Goal: Transaction & Acquisition: Purchase product/service

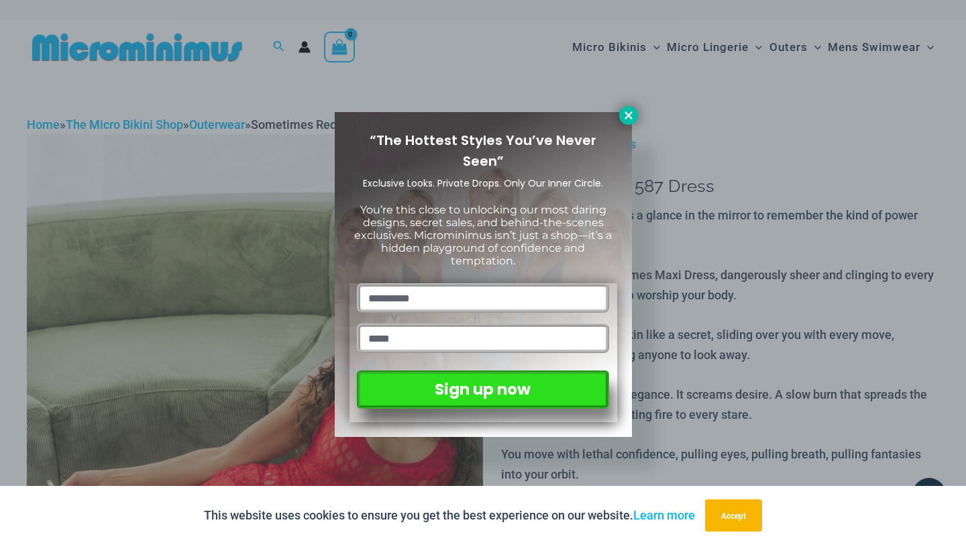
type input "**********"
click at [623, 122] on button at bounding box center [628, 115] width 19 height 19
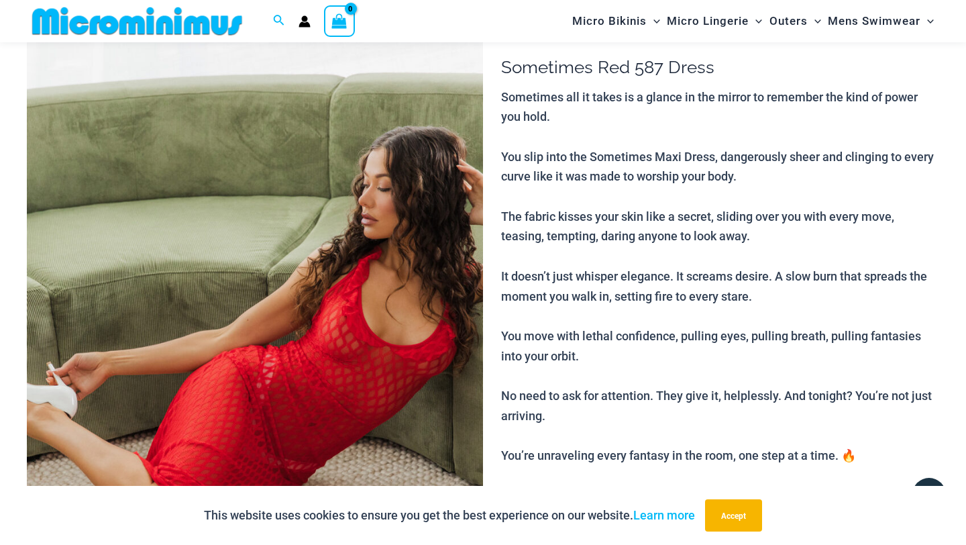
scroll to position [110, 0]
click at [364, 317] on img at bounding box center [255, 359] width 456 height 684
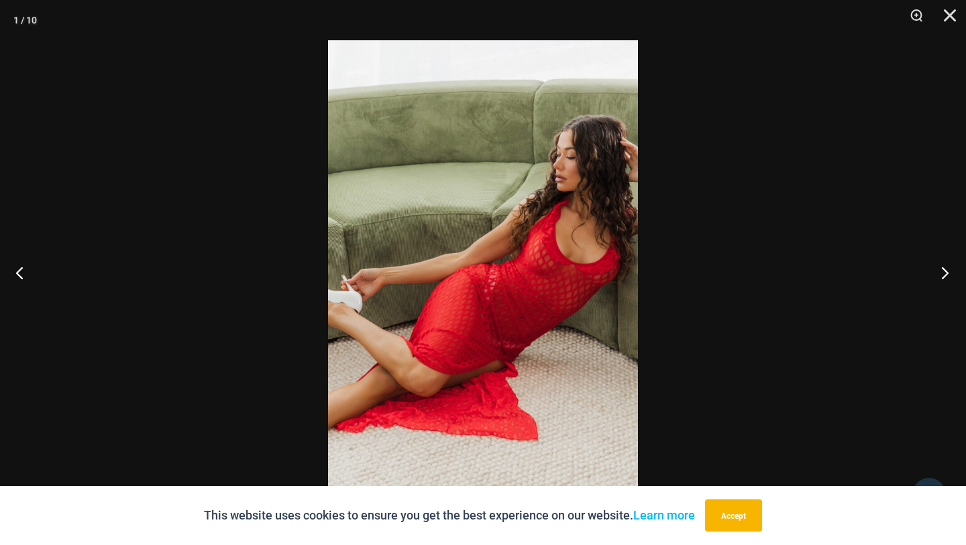
click at [953, 274] on button "Next" at bounding box center [941, 272] width 50 height 67
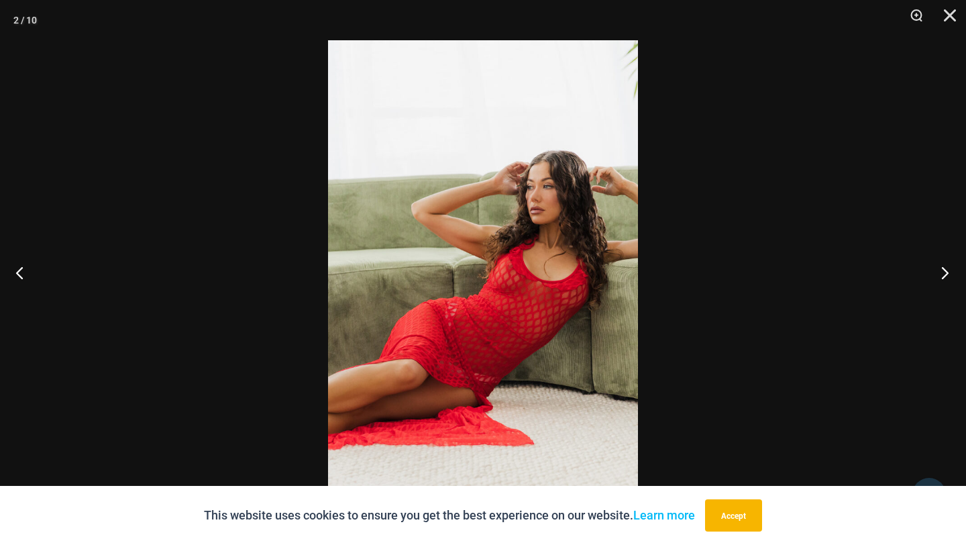
click at [953, 274] on button "Next" at bounding box center [941, 272] width 50 height 67
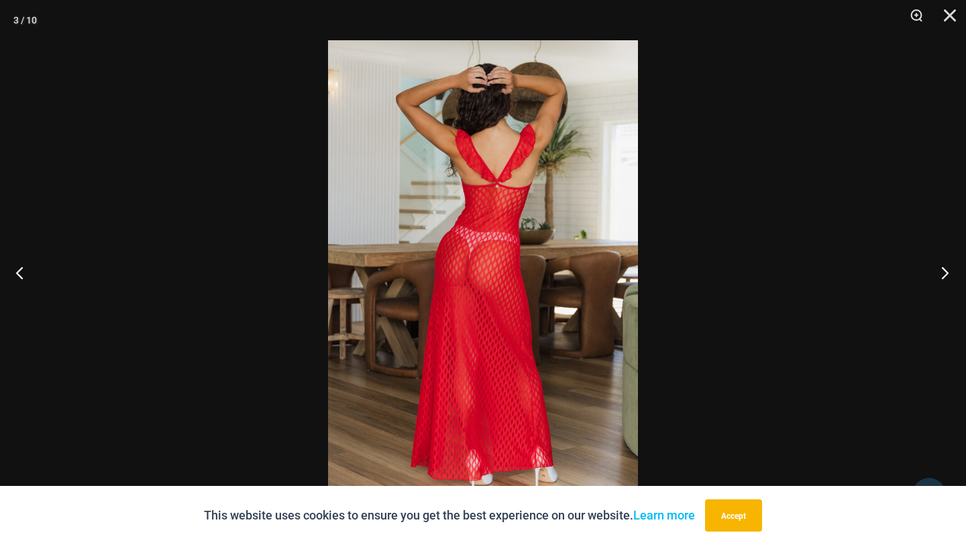
click at [953, 274] on button "Next" at bounding box center [941, 272] width 50 height 67
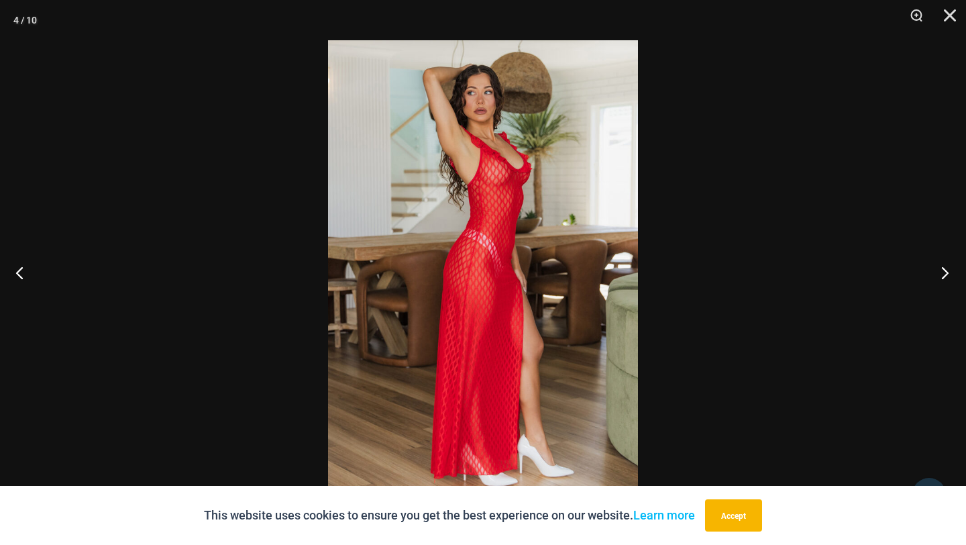
click at [953, 274] on button "Next" at bounding box center [941, 272] width 50 height 67
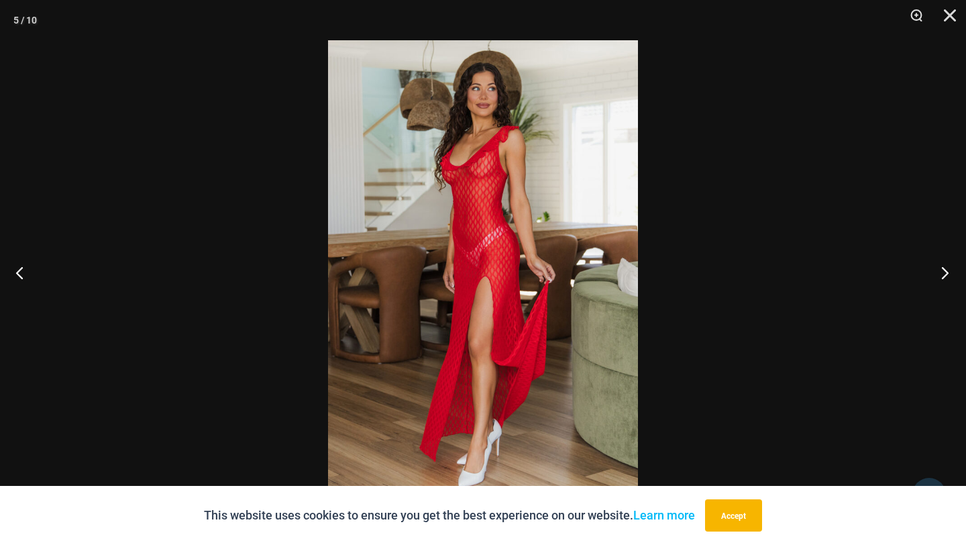
click at [953, 274] on button "Next" at bounding box center [941, 272] width 50 height 67
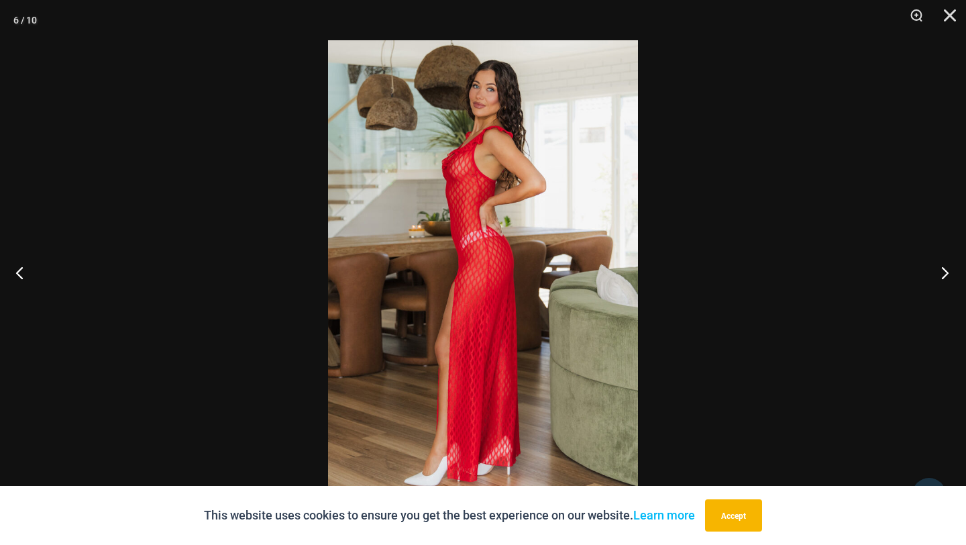
click at [953, 274] on button "Next" at bounding box center [941, 272] width 50 height 67
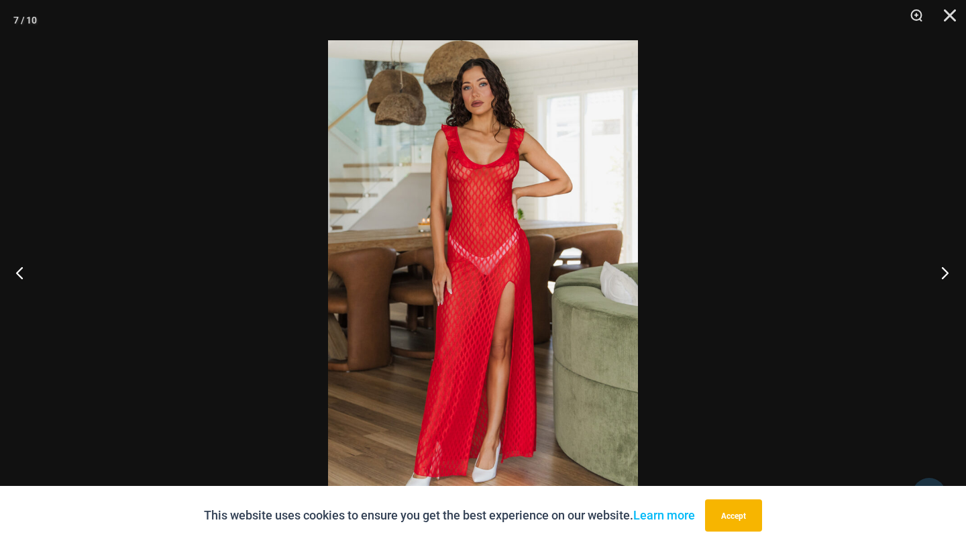
click at [953, 274] on button "Next" at bounding box center [941, 272] width 50 height 67
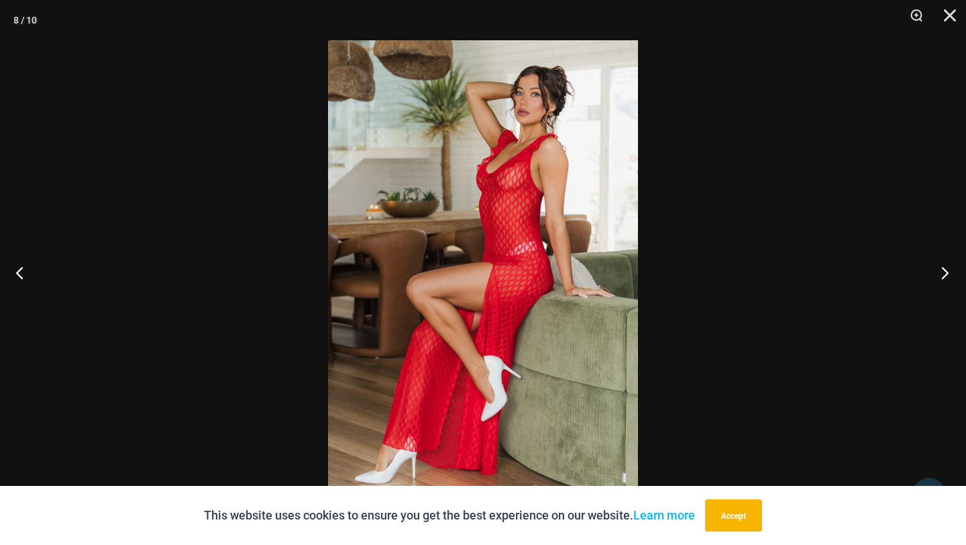
click at [953, 274] on button "Next" at bounding box center [941, 272] width 50 height 67
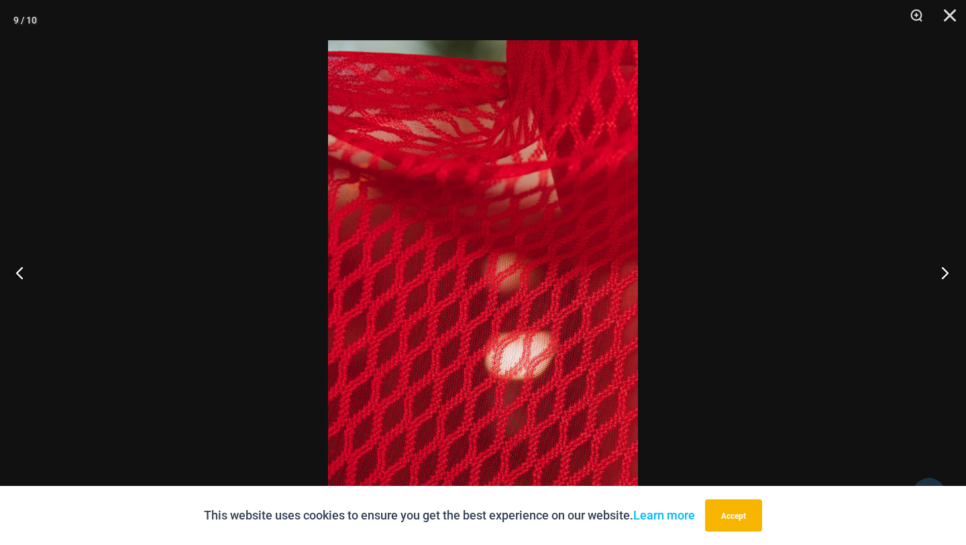
click at [953, 274] on button "Next" at bounding box center [941, 272] width 50 height 67
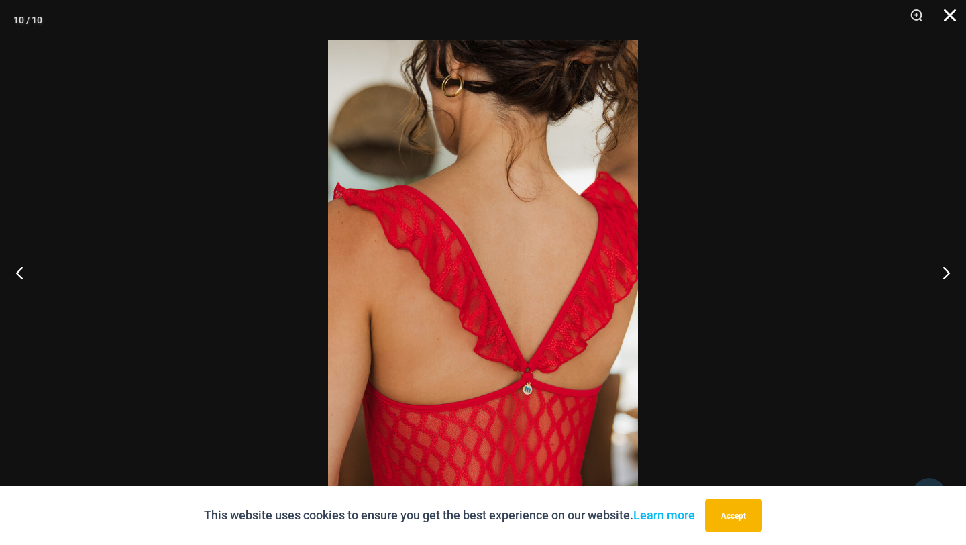
click at [955, 26] on button "Close" at bounding box center [945, 20] width 34 height 40
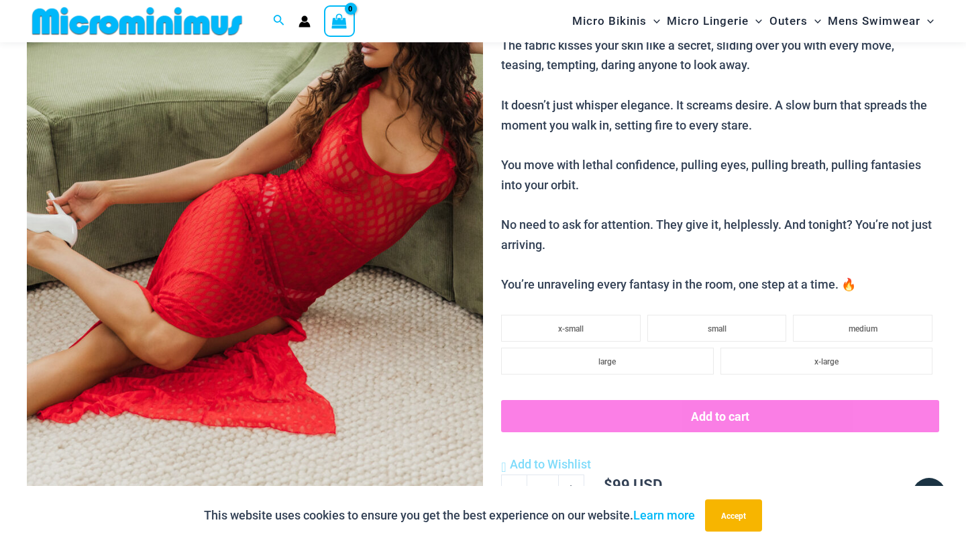
scroll to position [356, 0]
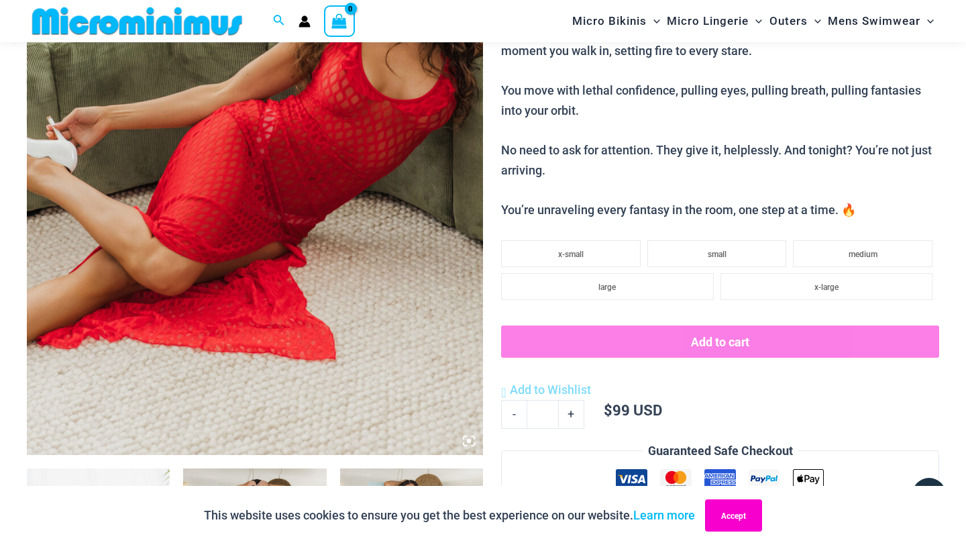
click at [762, 528] on button "Accept" at bounding box center [733, 515] width 57 height 32
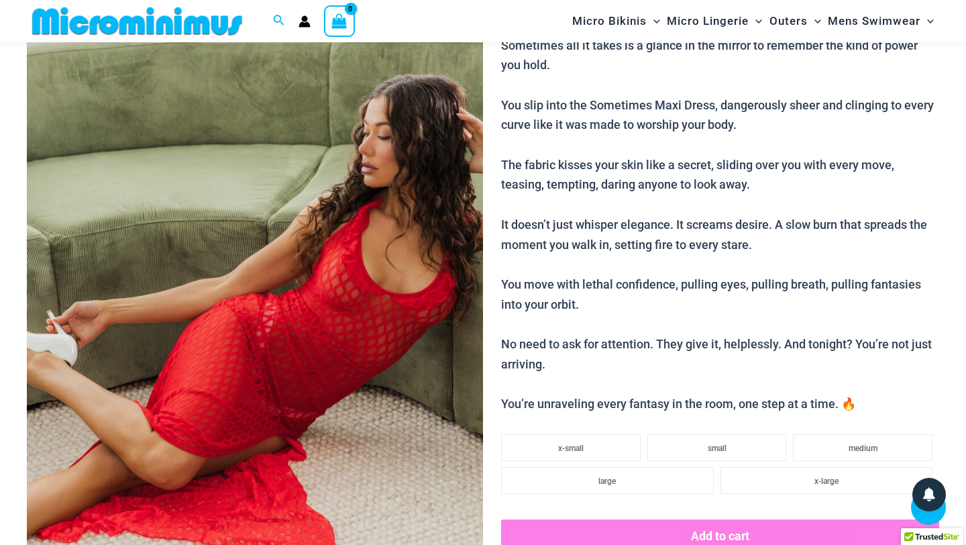
scroll to position [0, 0]
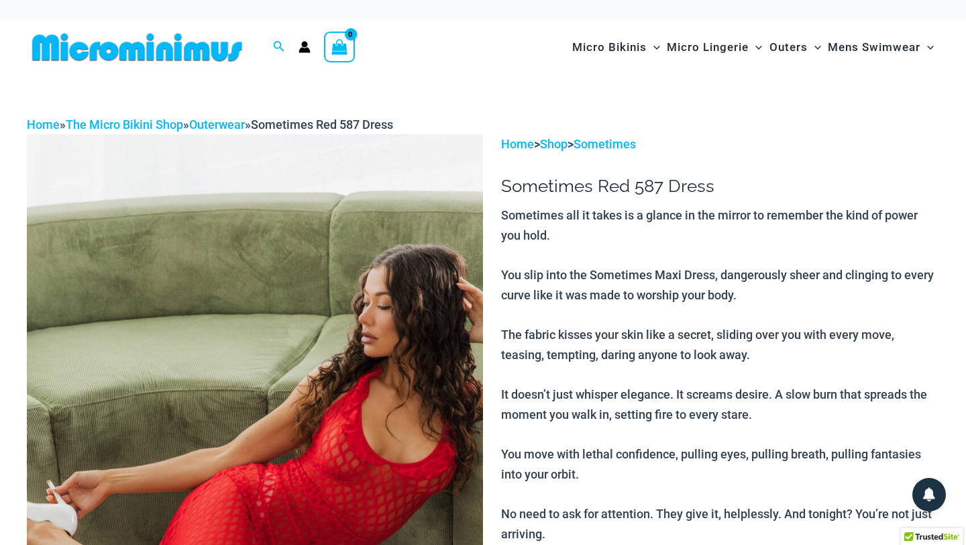
click at [294, 291] on img at bounding box center [255, 476] width 456 height 684
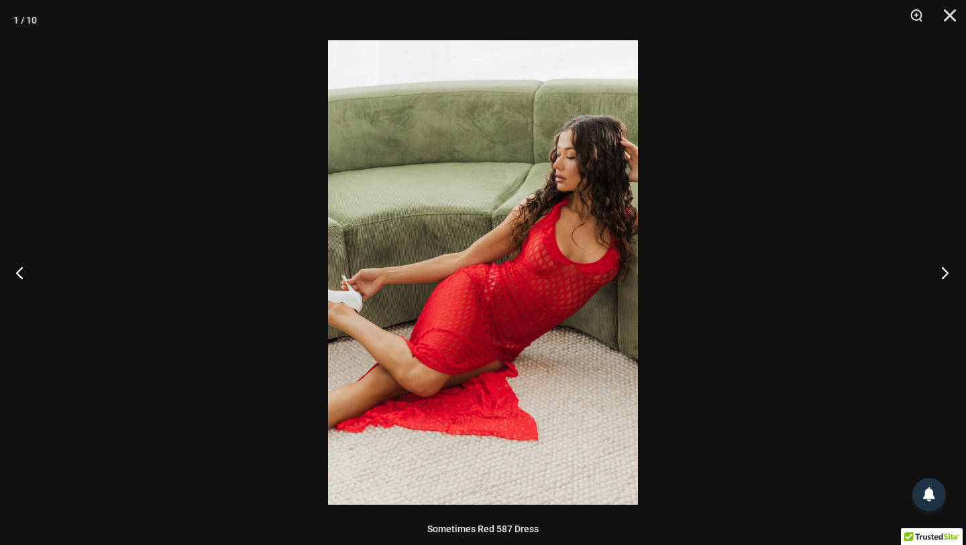
click at [952, 280] on button "Next" at bounding box center [941, 272] width 50 height 67
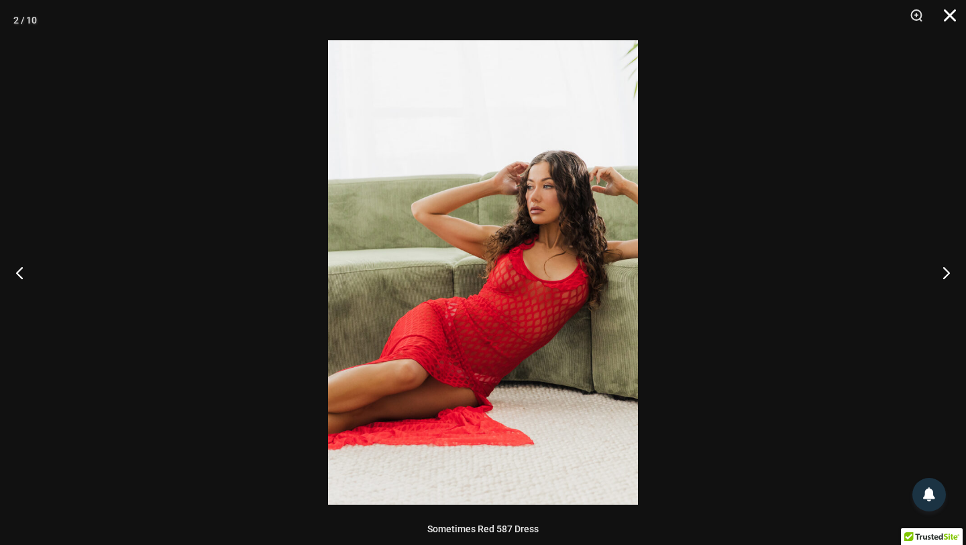
click at [952, 25] on button "Close" at bounding box center [945, 20] width 34 height 40
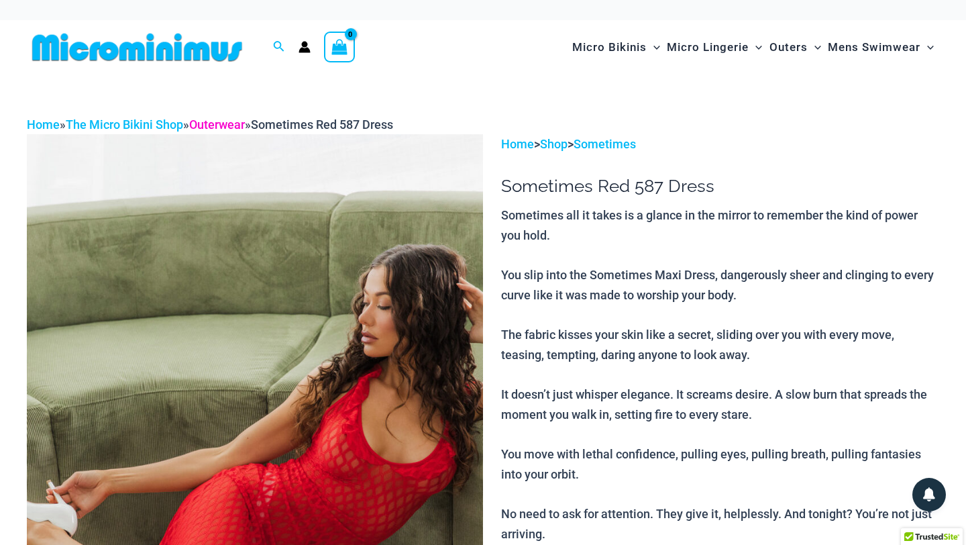
click at [245, 131] on link "Outerwear" at bounding box center [217, 124] width 56 height 14
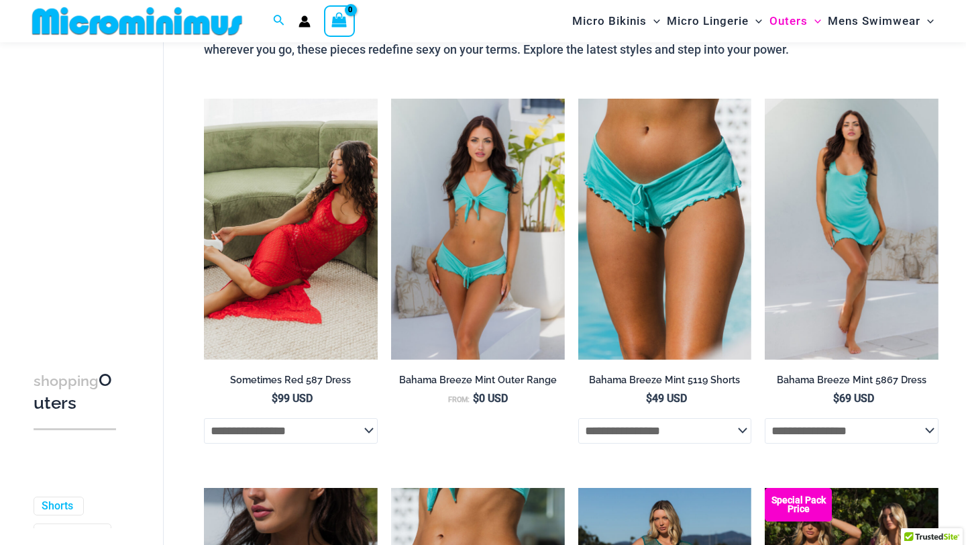
scroll to position [201, 0]
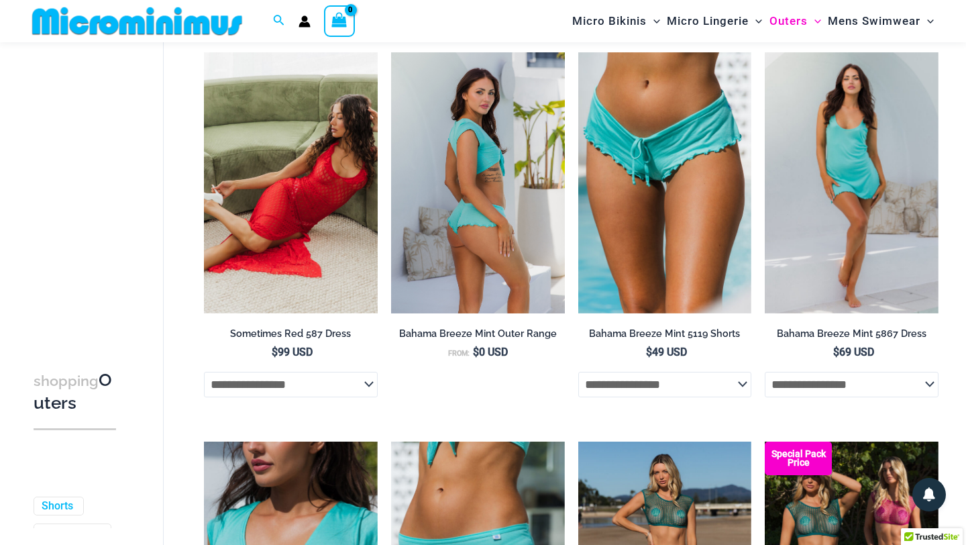
type input "**********"
click at [484, 307] on img at bounding box center [478, 182] width 174 height 260
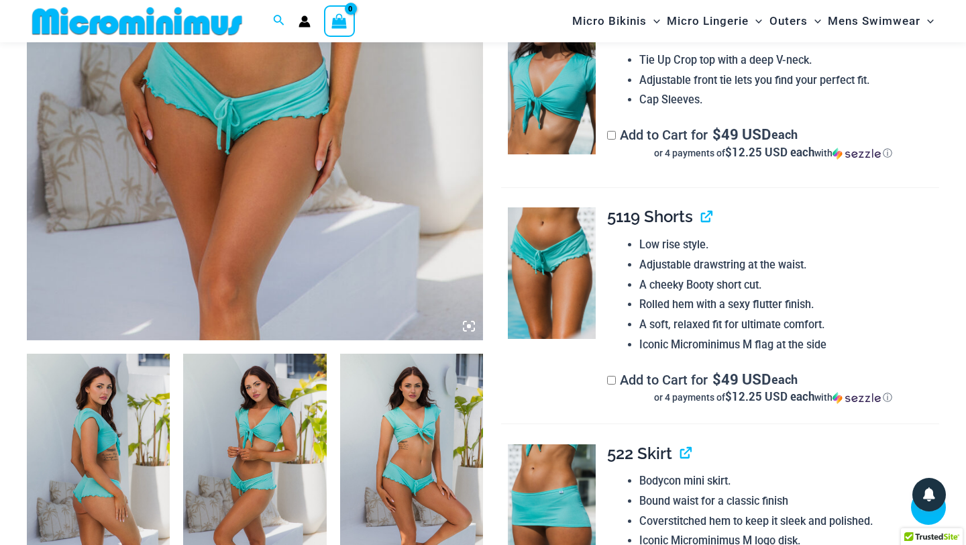
scroll to position [429, 0]
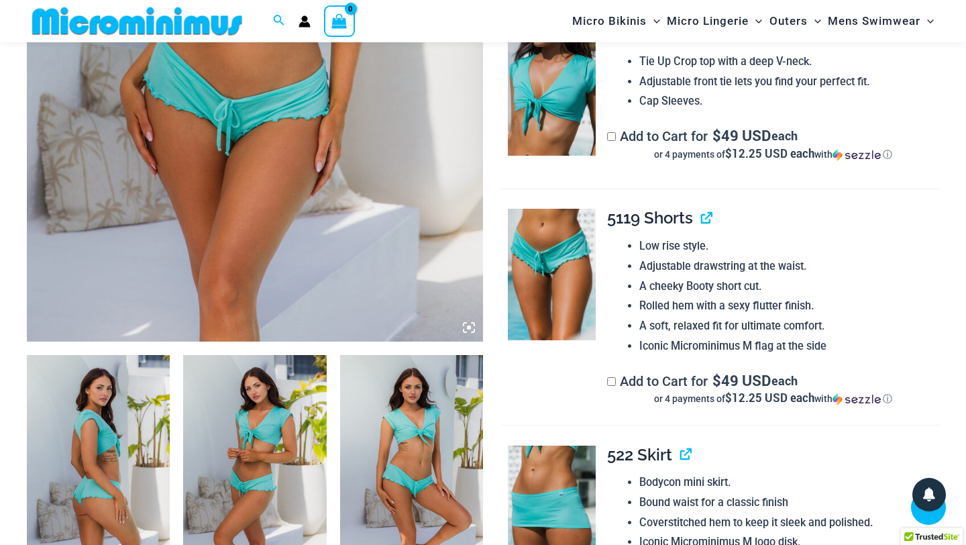
type input "**********"
click at [273, 474] on img at bounding box center [254, 462] width 143 height 215
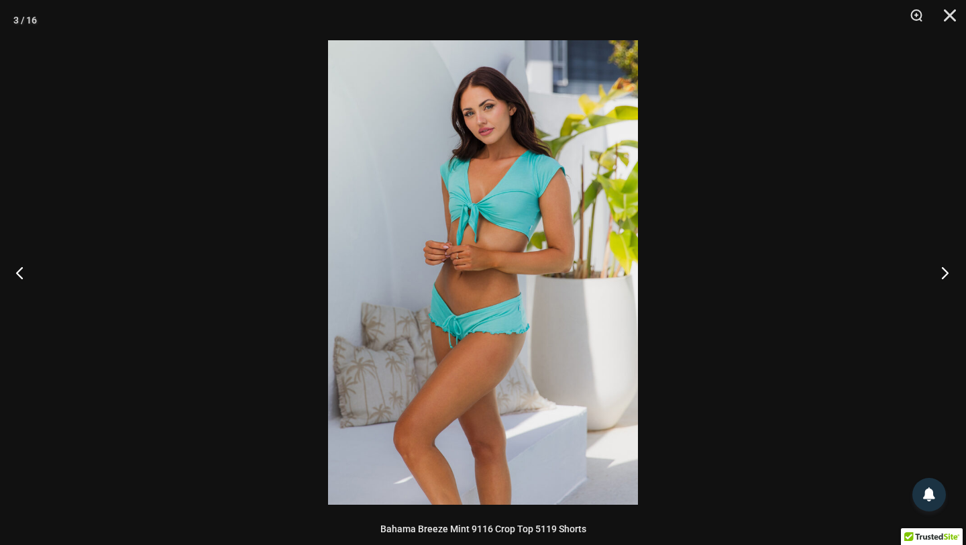
click at [954, 278] on button "Next" at bounding box center [941, 272] width 50 height 67
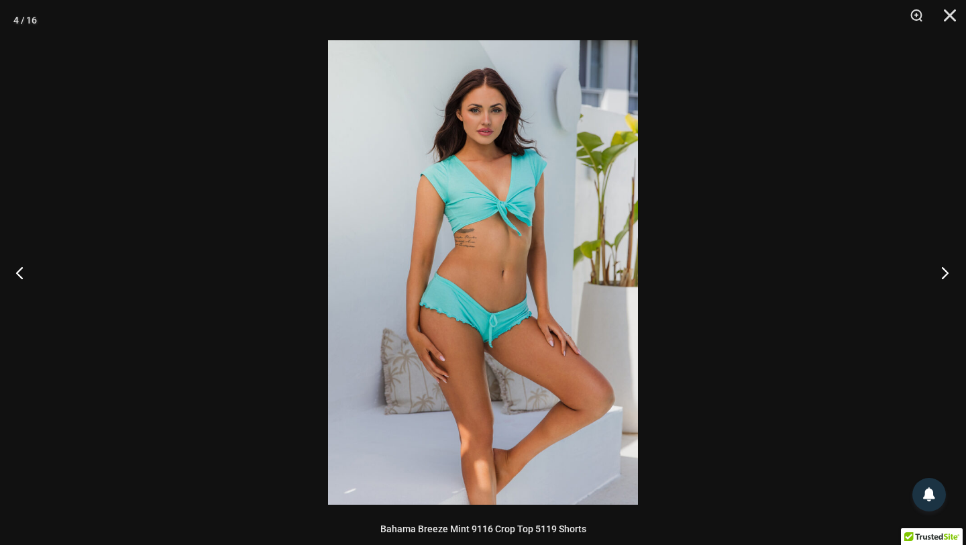
click at [941, 269] on button "Next" at bounding box center [941, 272] width 50 height 67
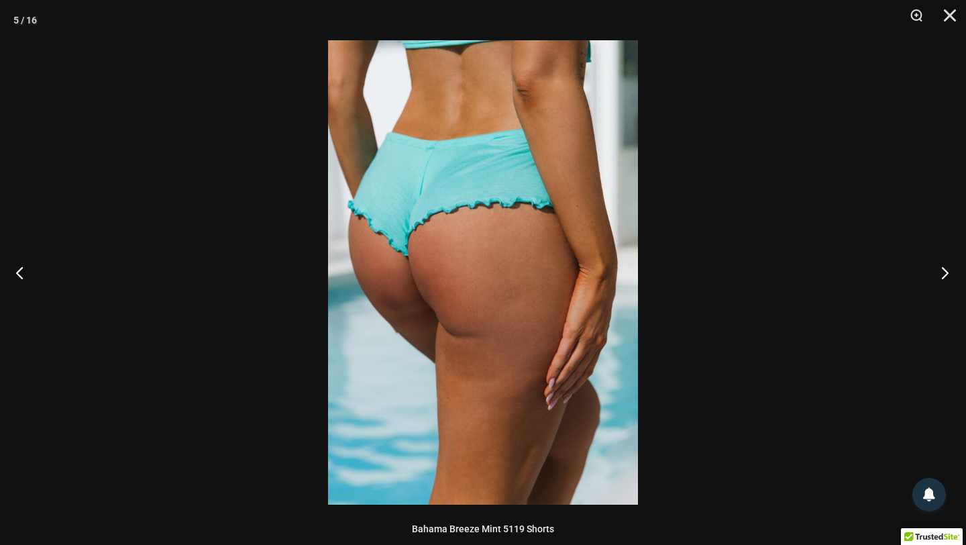
click at [945, 274] on button "Next" at bounding box center [941, 272] width 50 height 67
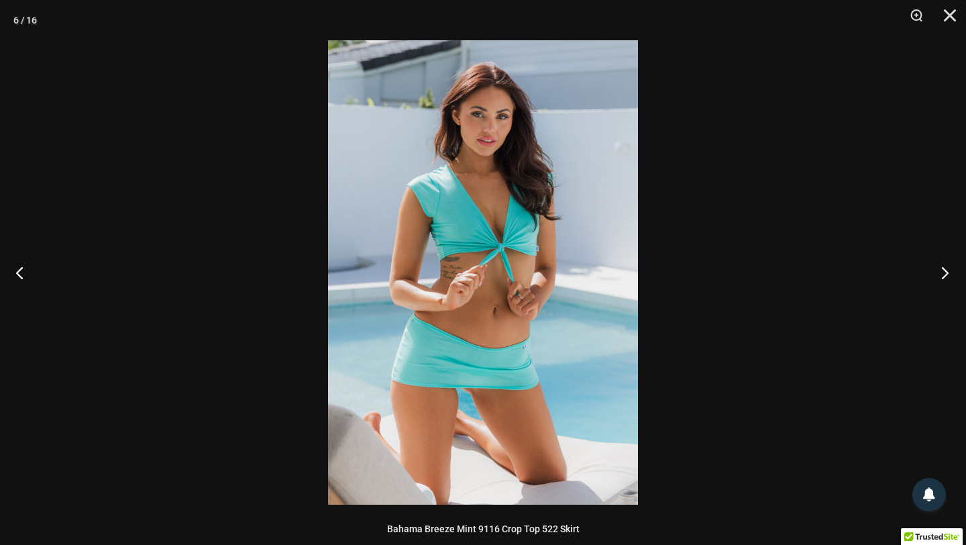
click at [945, 274] on button "Next" at bounding box center [941, 272] width 50 height 67
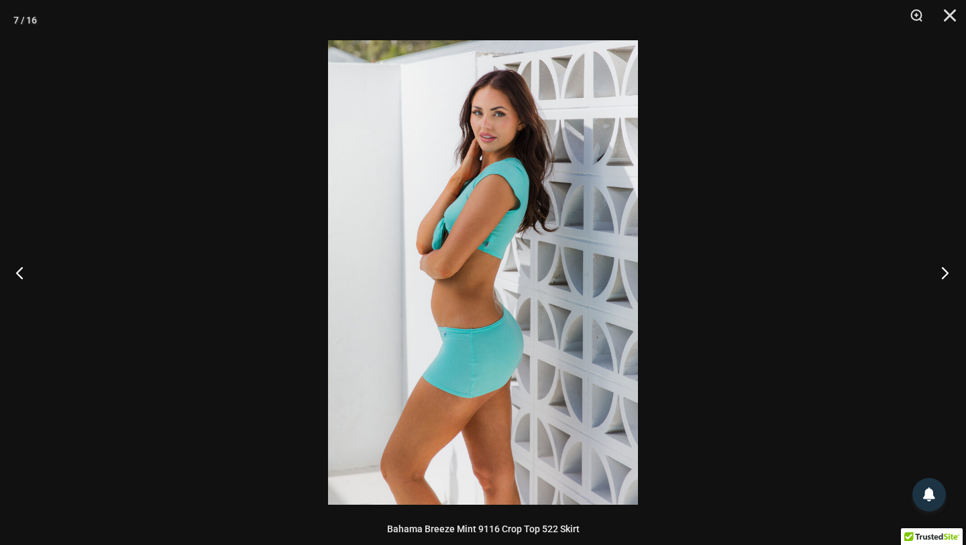
click at [945, 274] on button "Next" at bounding box center [941, 272] width 50 height 67
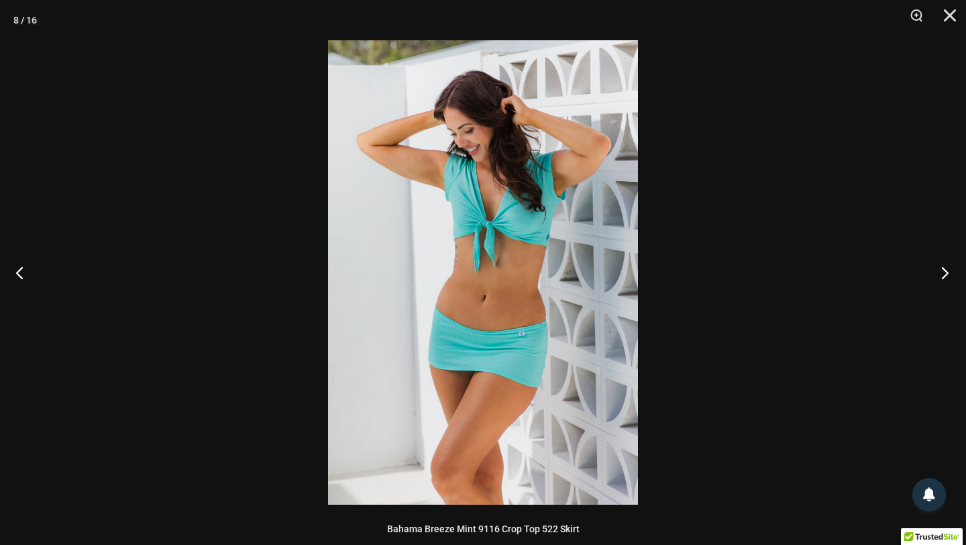
click at [945, 274] on button "Next" at bounding box center [941, 272] width 50 height 67
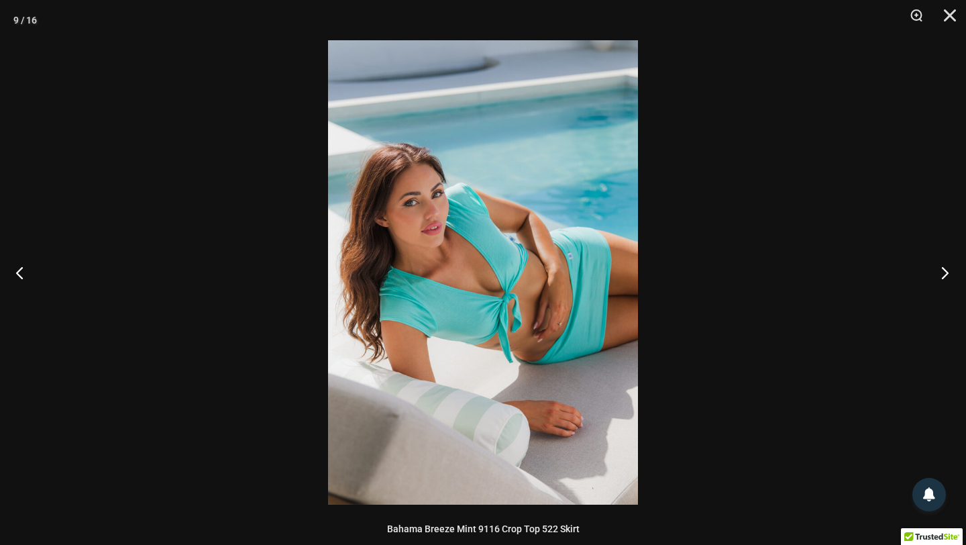
click at [945, 274] on button "Next" at bounding box center [941, 272] width 50 height 67
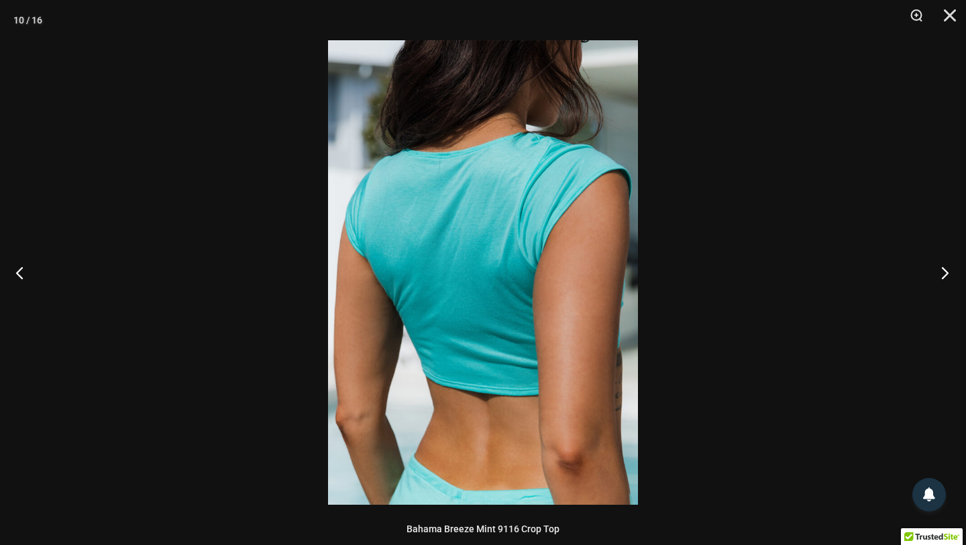
click at [945, 274] on button "Next" at bounding box center [941, 272] width 50 height 67
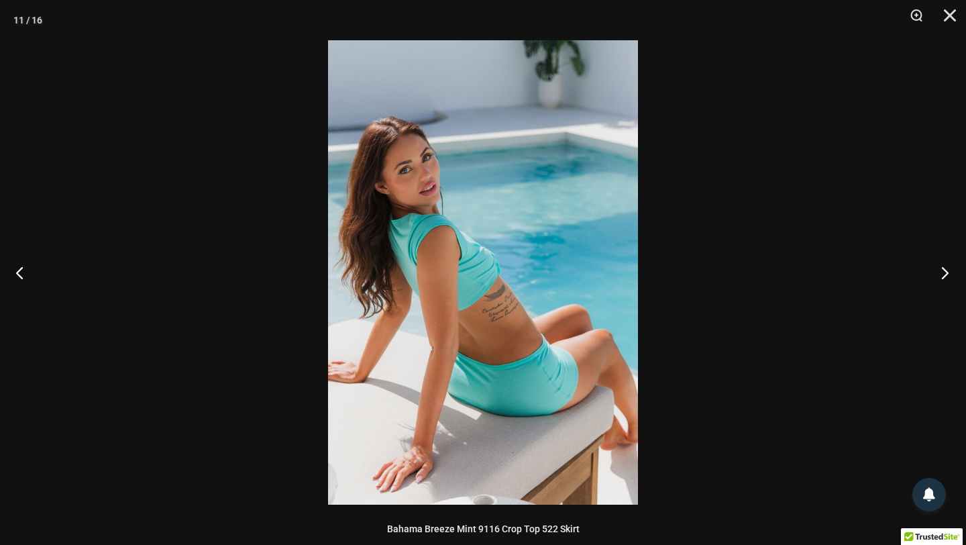
click at [945, 274] on button "Next" at bounding box center [941, 272] width 50 height 67
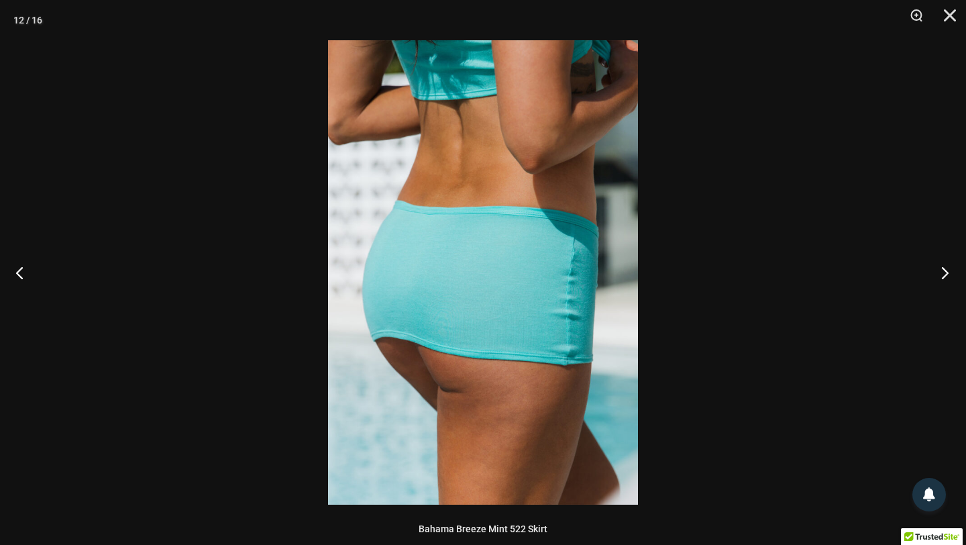
click at [945, 274] on button "Next" at bounding box center [941, 272] width 50 height 67
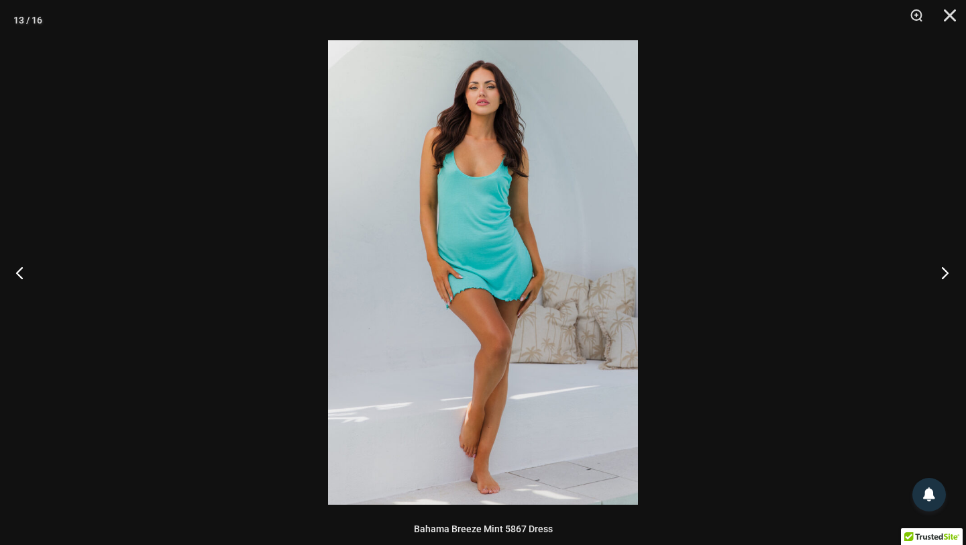
click at [945, 274] on button "Next" at bounding box center [941, 272] width 50 height 67
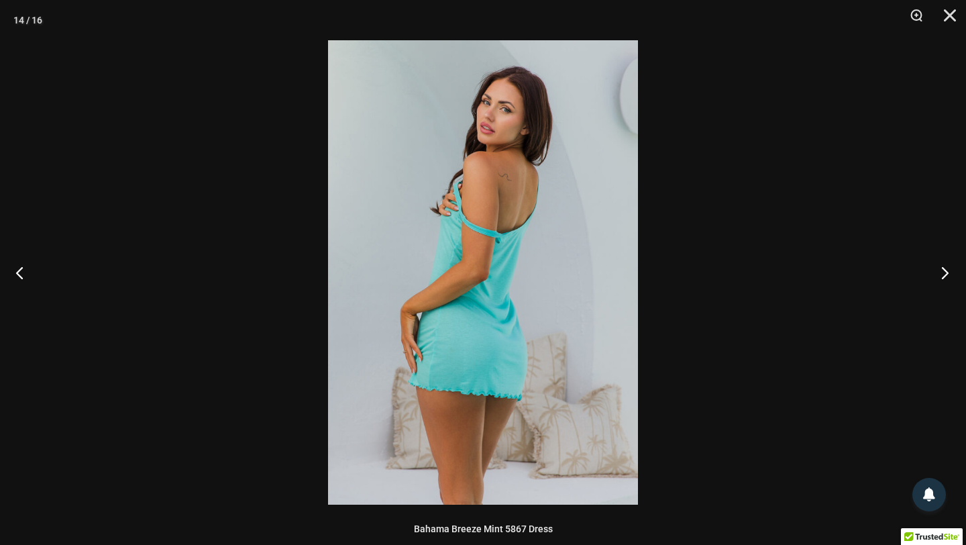
click at [945, 274] on button "Next" at bounding box center [941, 272] width 50 height 67
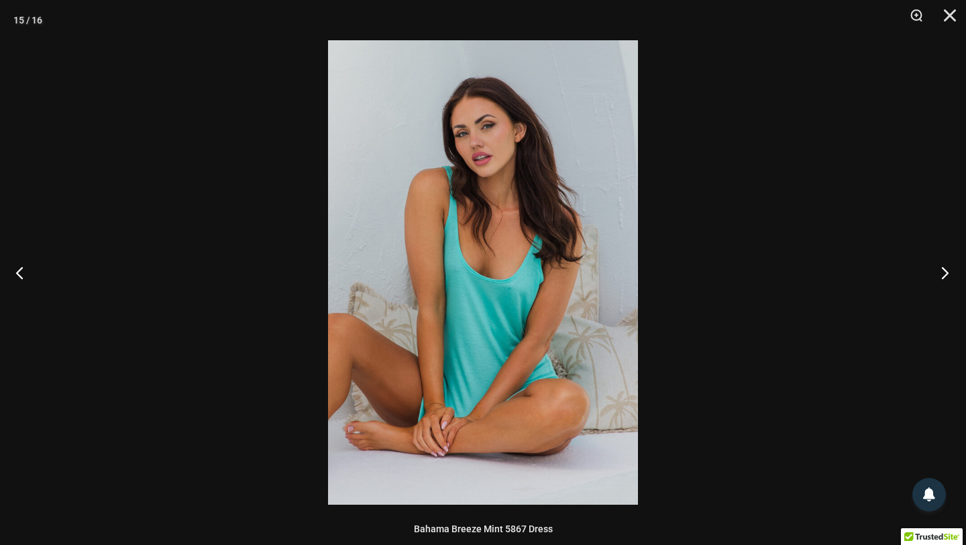
click at [945, 274] on button "Next" at bounding box center [941, 272] width 50 height 67
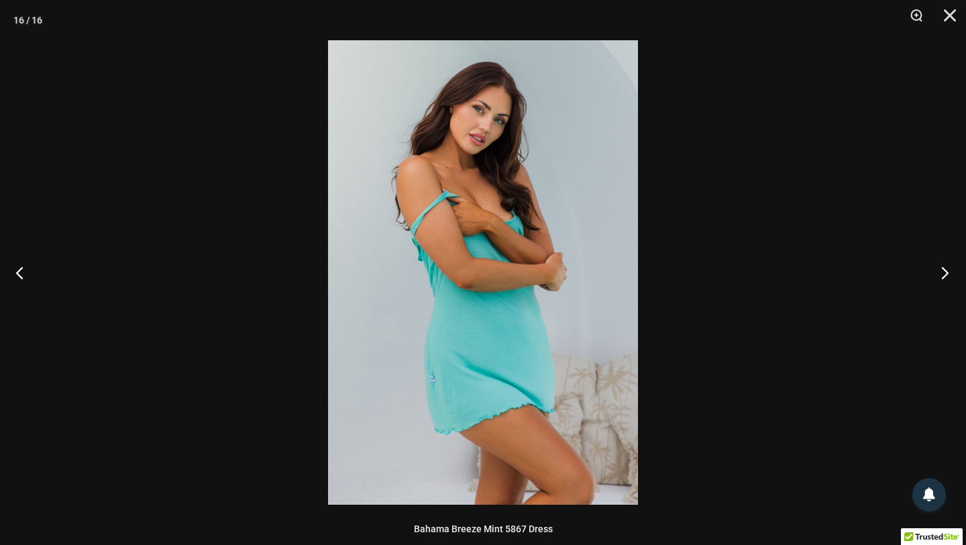
click at [945, 274] on button "Next" at bounding box center [941, 272] width 50 height 67
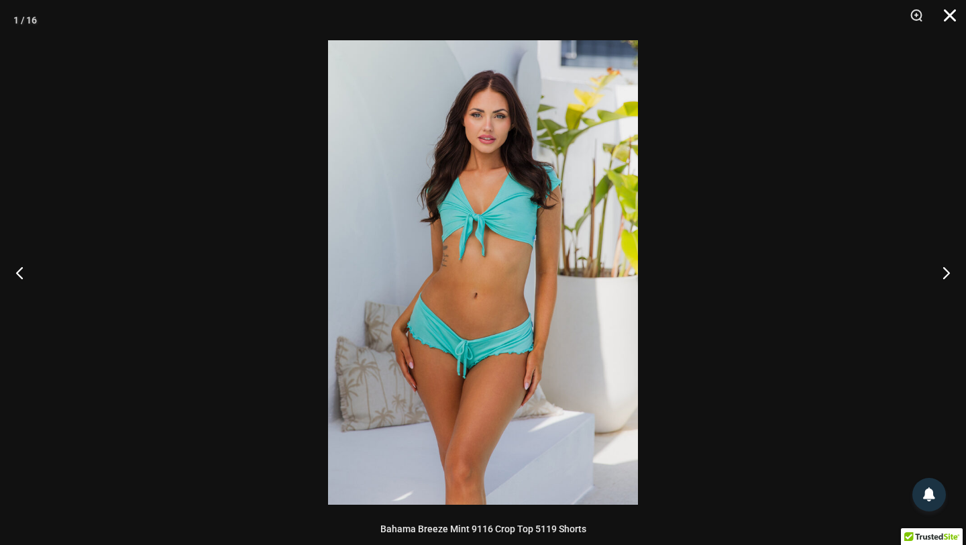
click at [956, 17] on button "Close" at bounding box center [945, 20] width 34 height 40
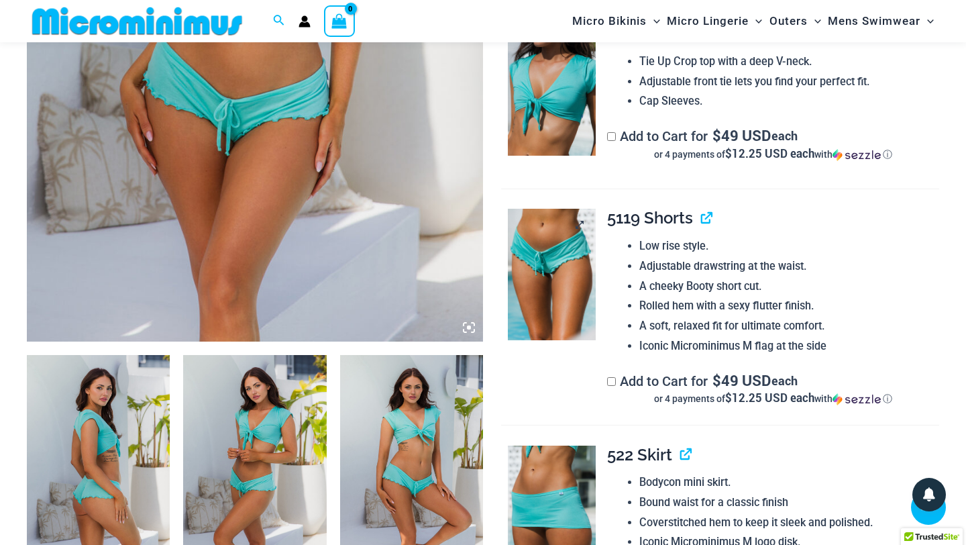
click at [581, 340] on img at bounding box center [552, 274] width 88 height 131
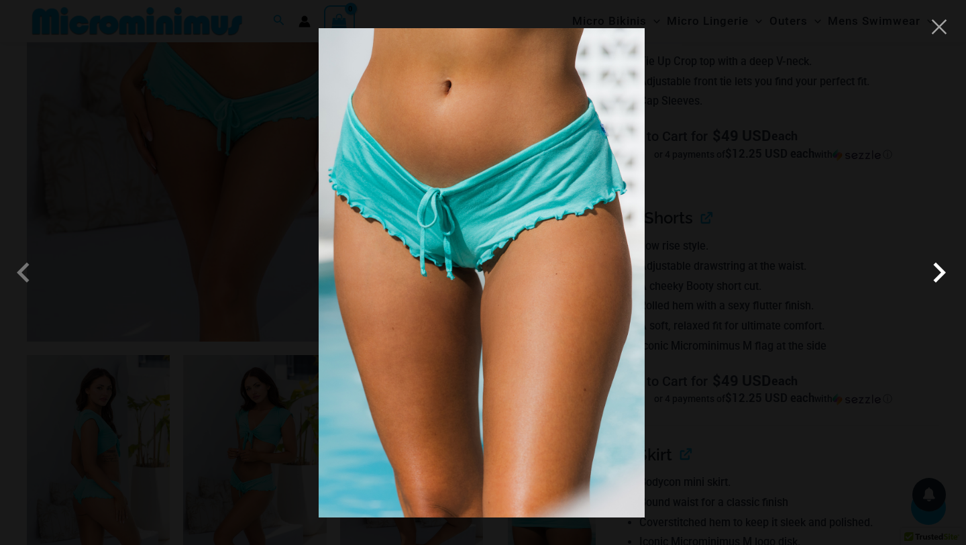
click at [930, 280] on span at bounding box center [939, 272] width 40 height 40
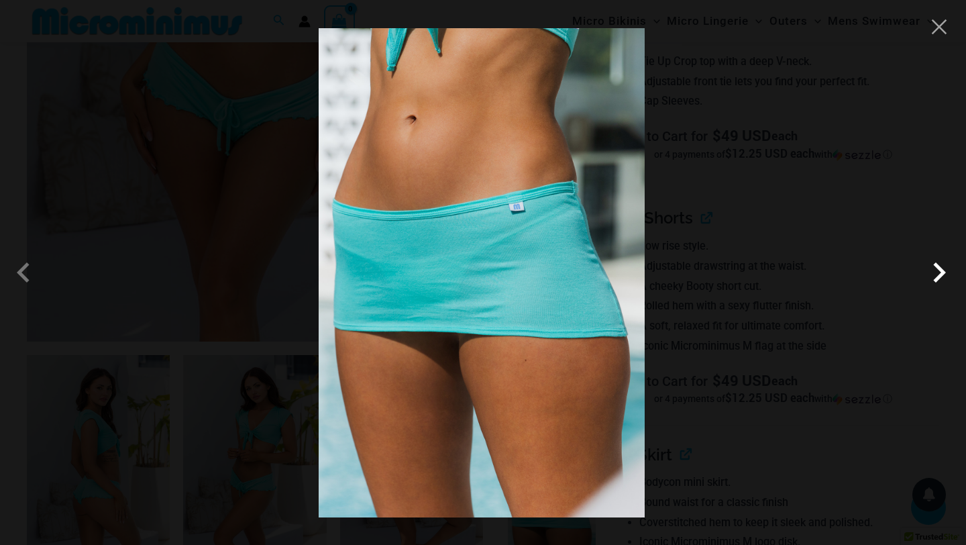
click at [930, 280] on span at bounding box center [939, 272] width 40 height 40
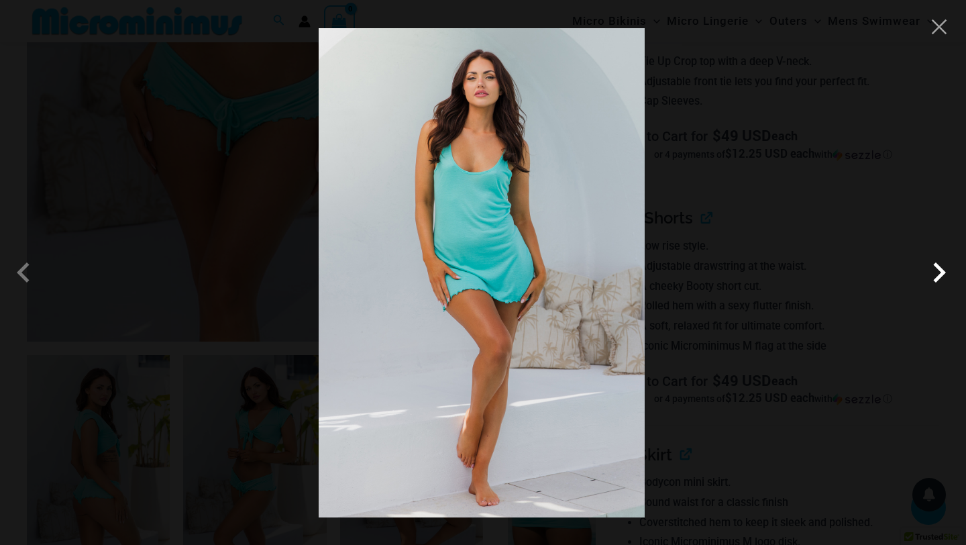
click at [930, 280] on span at bounding box center [939, 272] width 40 height 40
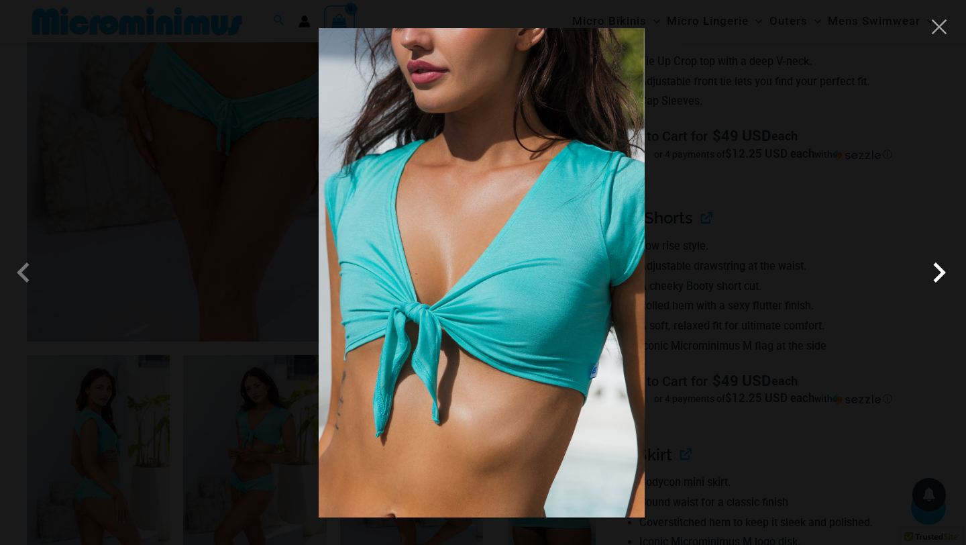
click at [930, 280] on span at bounding box center [939, 272] width 40 height 40
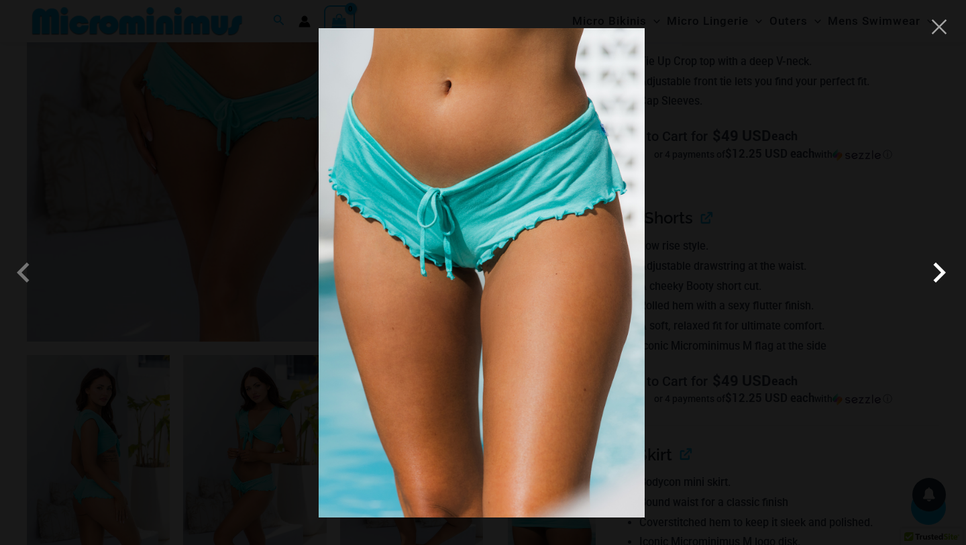
click at [930, 280] on span at bounding box center [939, 272] width 40 height 40
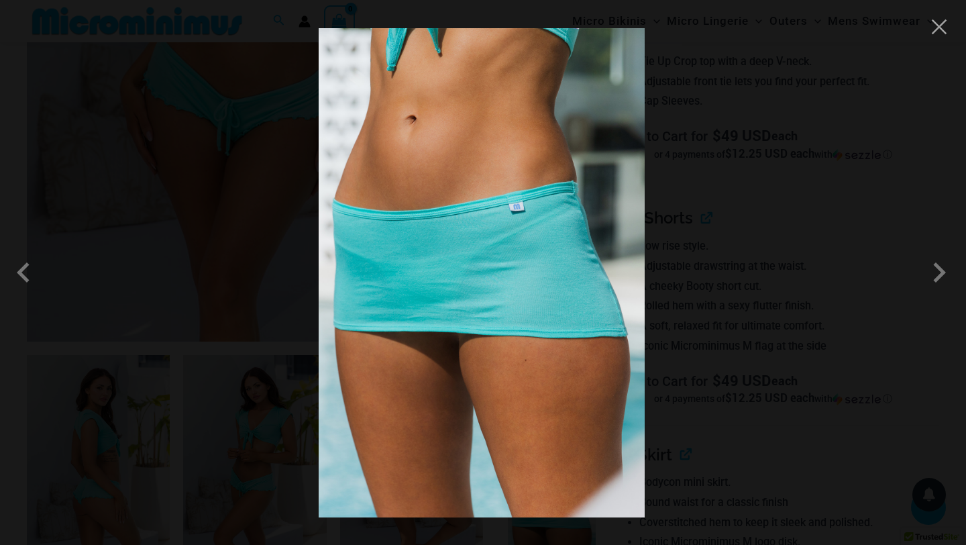
click at [952, 33] on div at bounding box center [483, 272] width 966 height 545
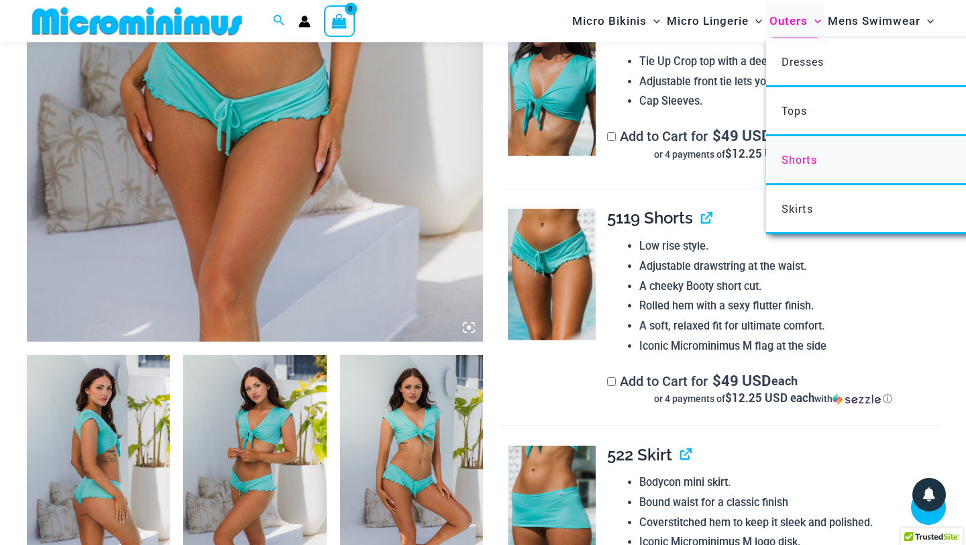
click at [766, 162] on link "Shorts" at bounding box center [965, 160] width 399 height 49
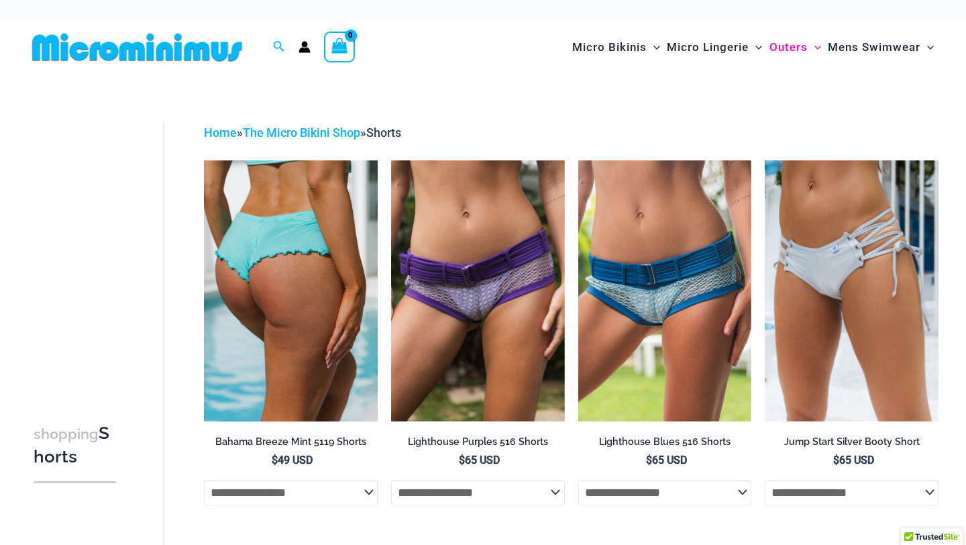
type input "**********"
click at [281, 385] on img at bounding box center [291, 290] width 174 height 260
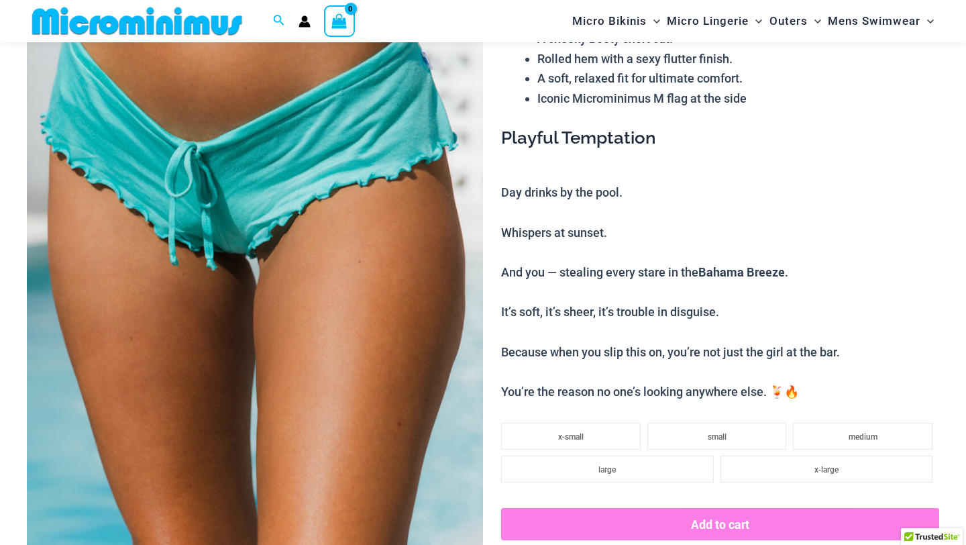
scroll to position [489, 0]
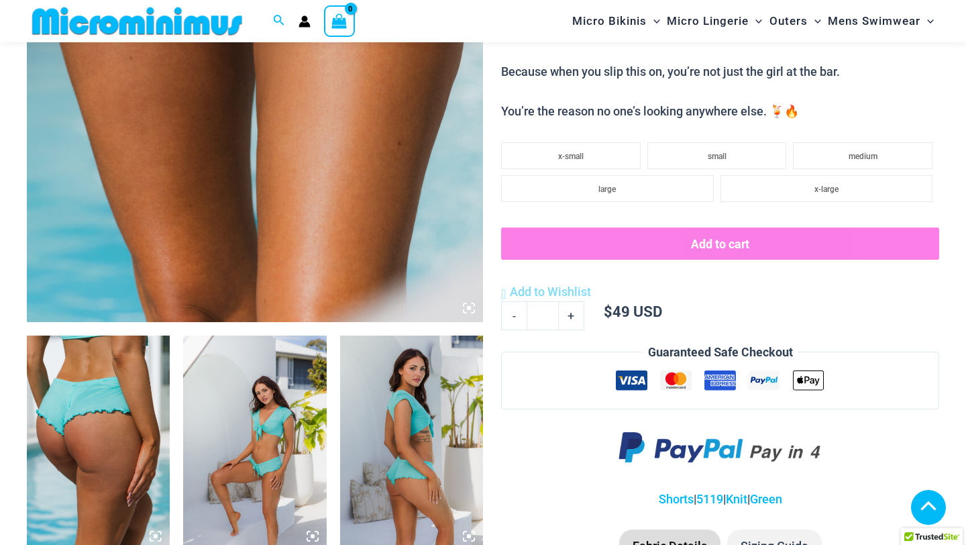
type input "**********"
click at [288, 529] on img at bounding box center [254, 442] width 143 height 215
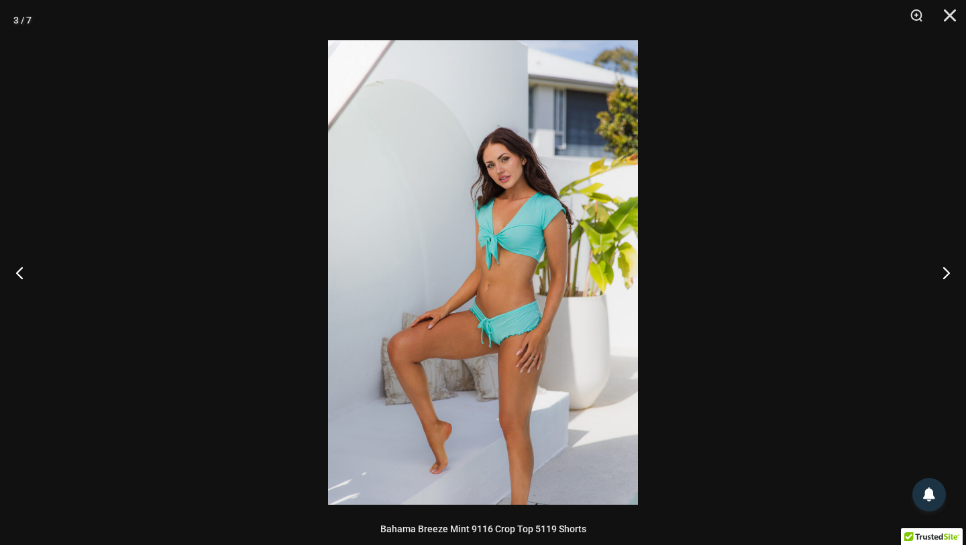
click at [512, 339] on img at bounding box center [483, 272] width 310 height 464
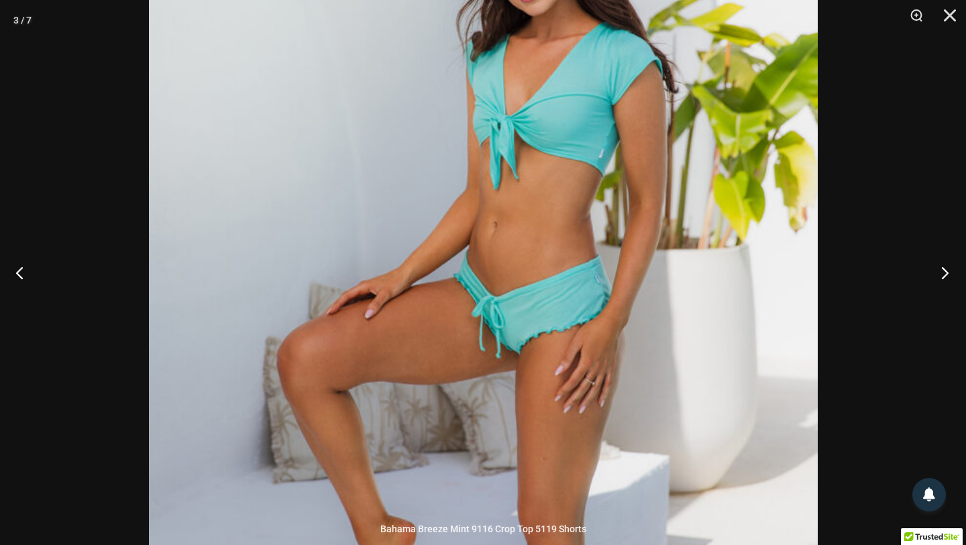
click at [948, 274] on button "Next" at bounding box center [941, 272] width 50 height 67
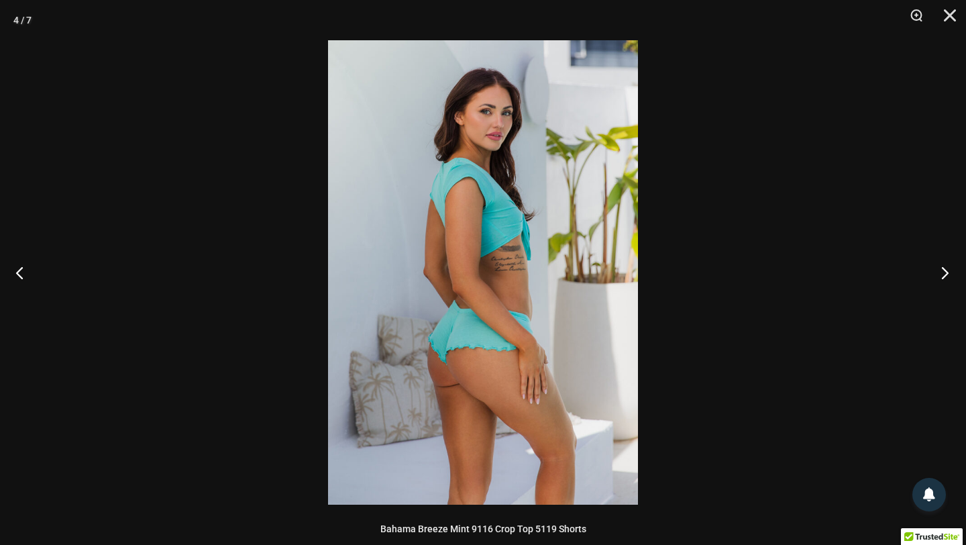
click at [948, 273] on button "Next" at bounding box center [941, 272] width 50 height 67
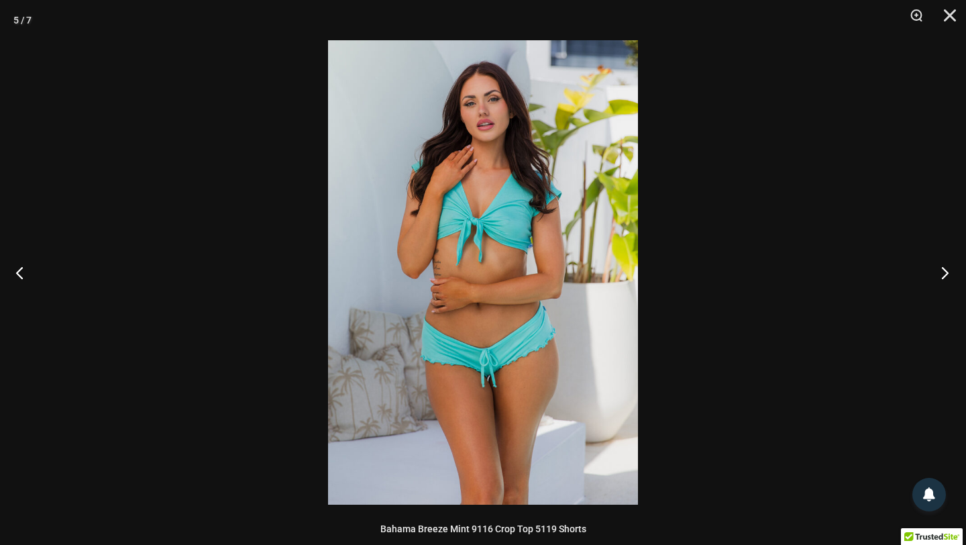
click at [948, 273] on button "Next" at bounding box center [941, 272] width 50 height 67
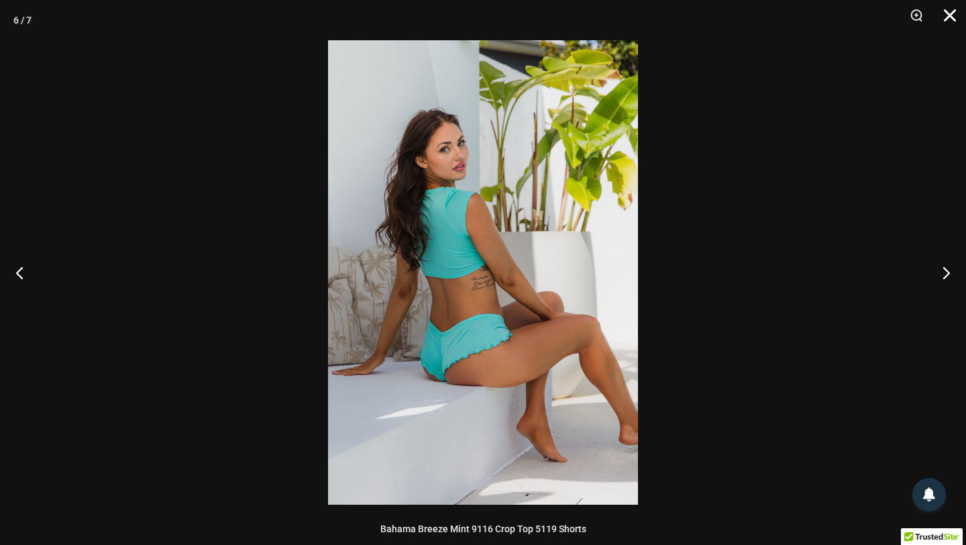
click at [951, 22] on button "Close" at bounding box center [945, 20] width 34 height 40
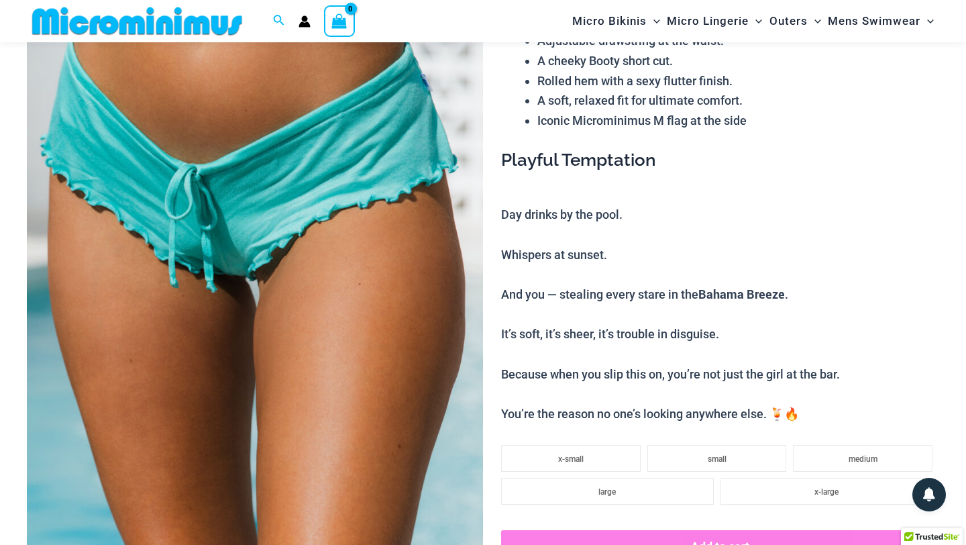
scroll to position [0, 0]
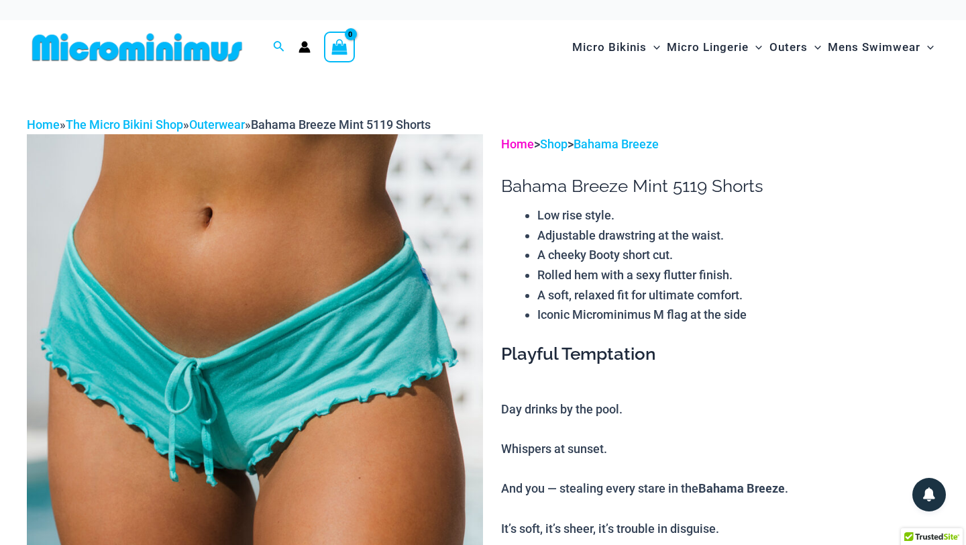
click at [520, 151] on link "Home" at bounding box center [517, 144] width 33 height 14
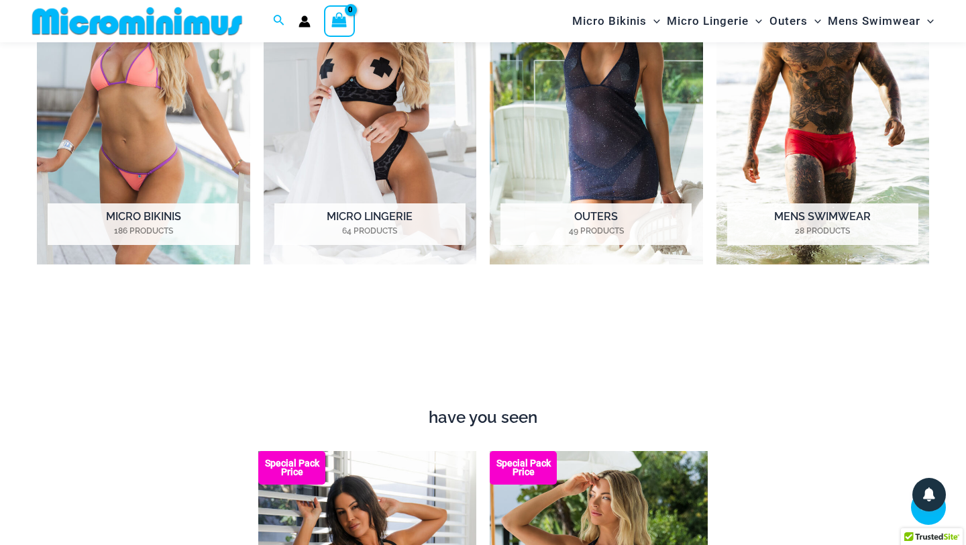
scroll to position [1132, 0]
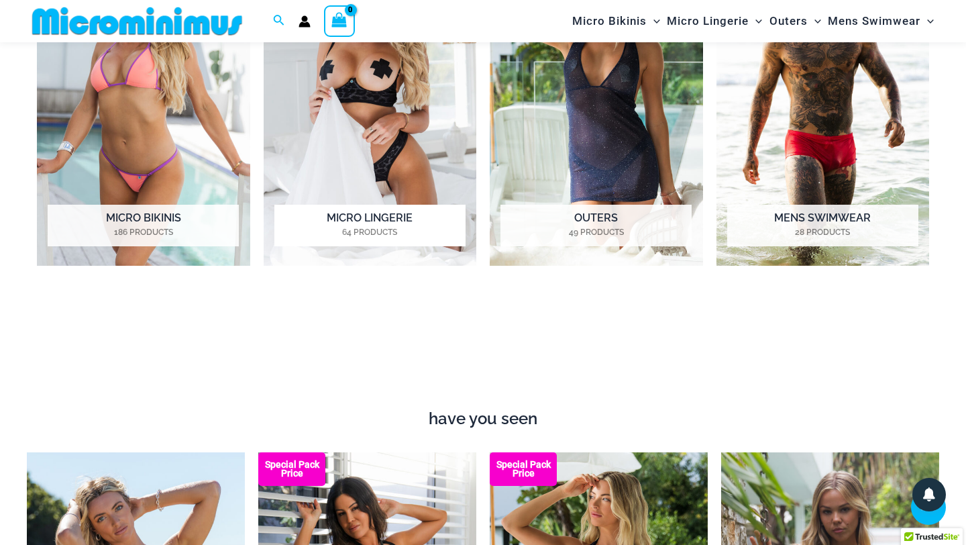
type input "**********"
click at [418, 152] on img "Visit product category Micro Lingerie" at bounding box center [370, 100] width 213 height 329
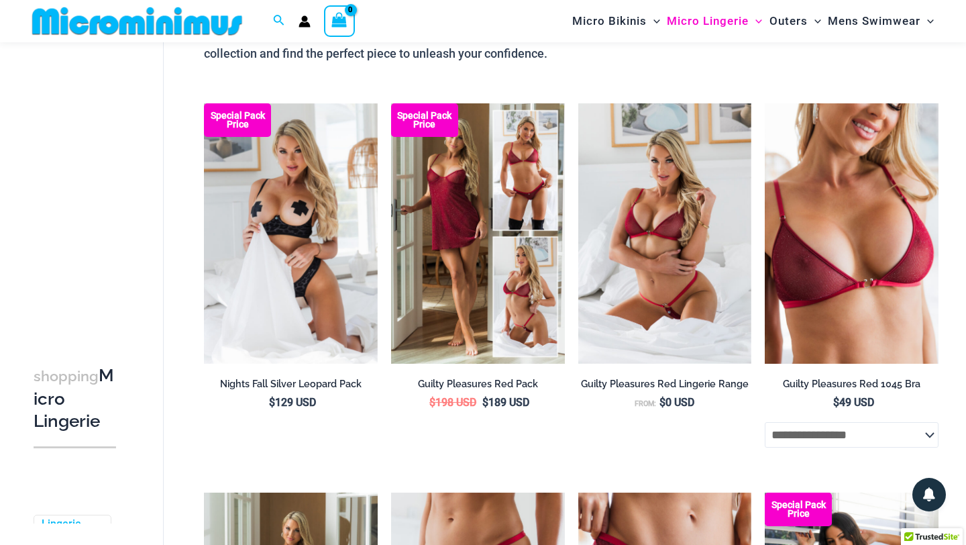
scroll to position [154, 0]
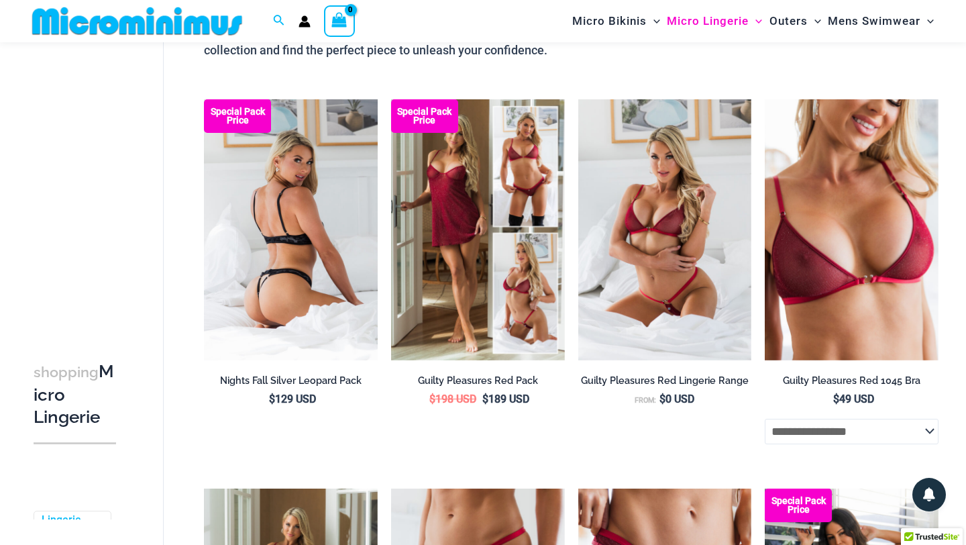
type input "**********"
click at [315, 286] on img at bounding box center [291, 229] width 174 height 260
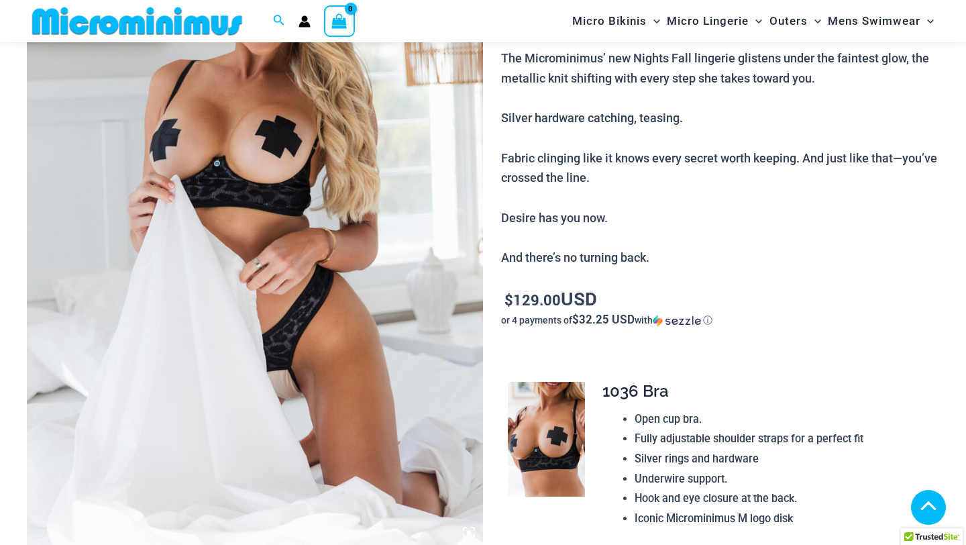
scroll to position [669, 0]
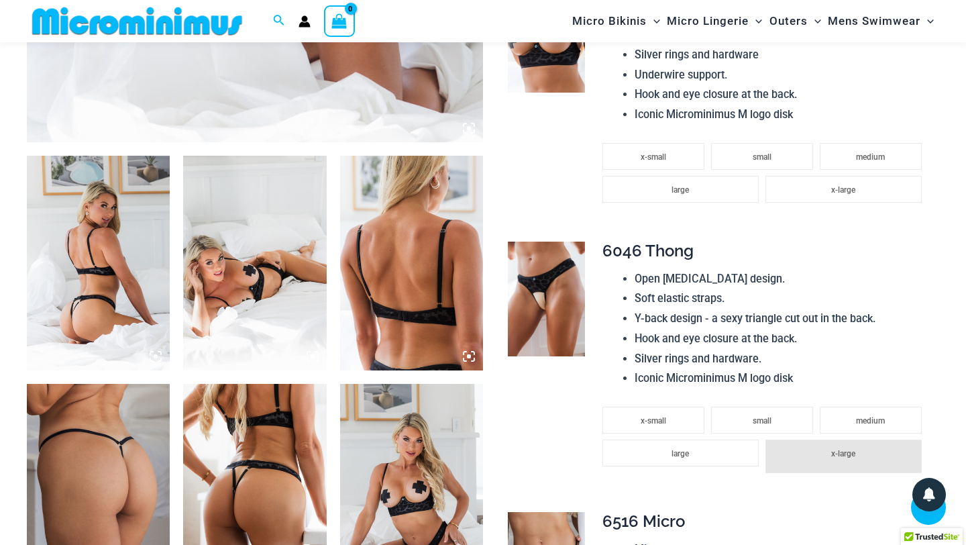
type input "**********"
click at [77, 271] on img at bounding box center [98, 263] width 143 height 215
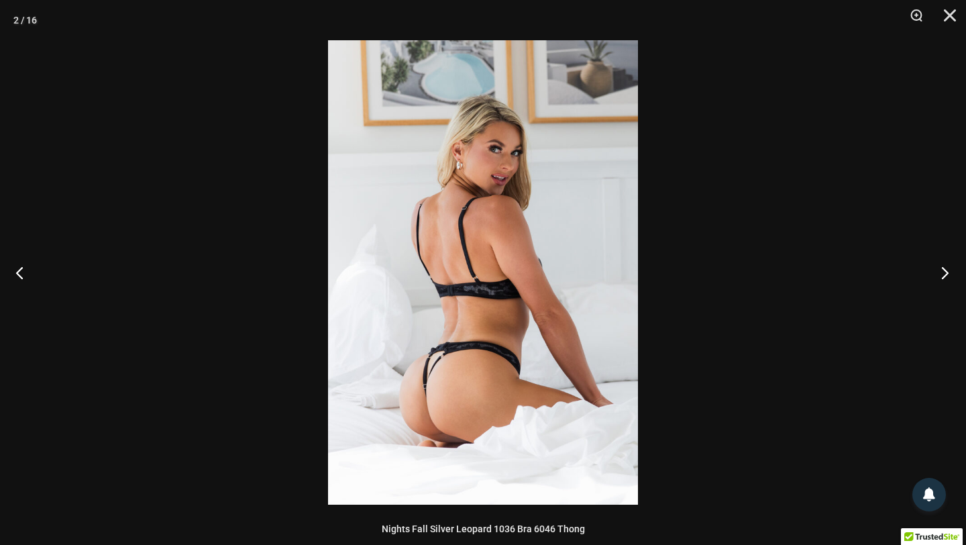
click at [946, 276] on button "Next" at bounding box center [941, 272] width 50 height 67
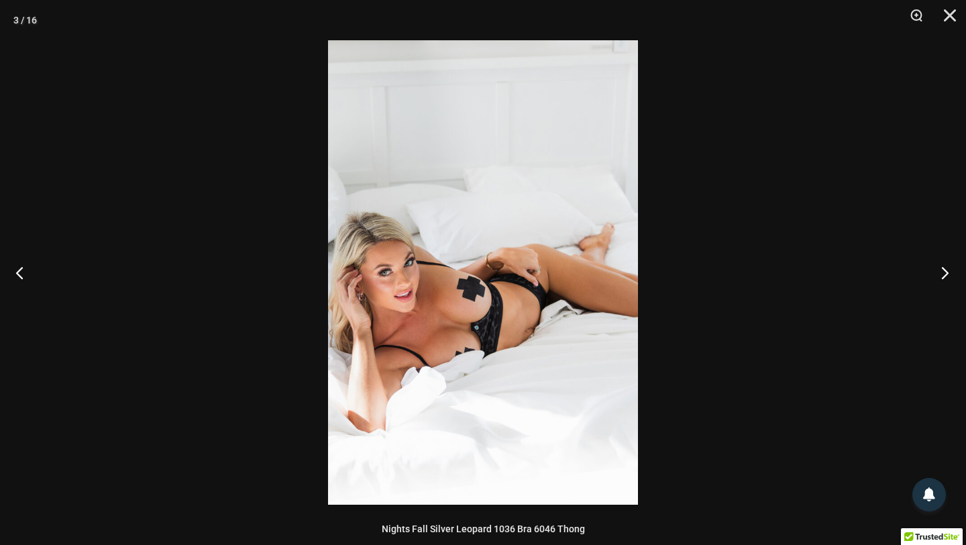
click at [946, 276] on button "Next" at bounding box center [941, 272] width 50 height 67
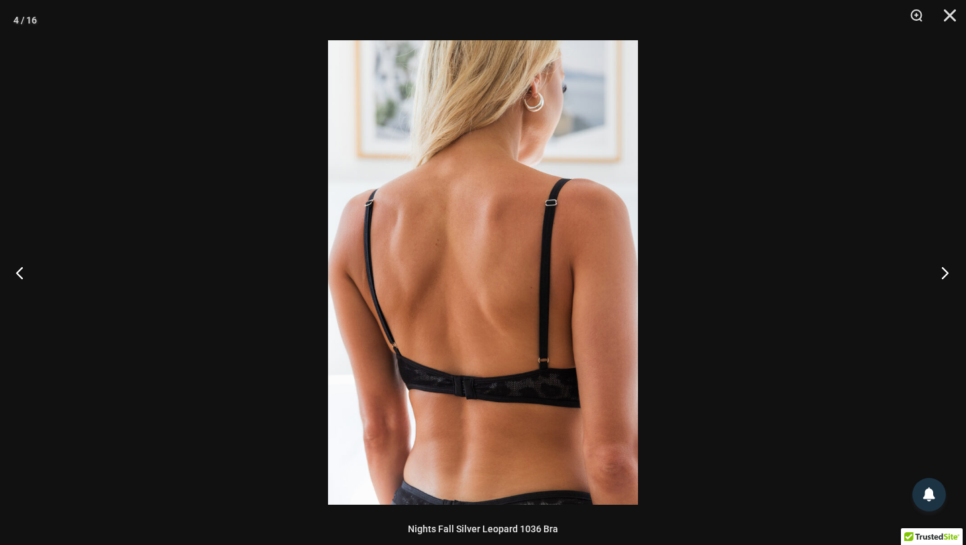
click at [946, 276] on button "Next" at bounding box center [941, 272] width 50 height 67
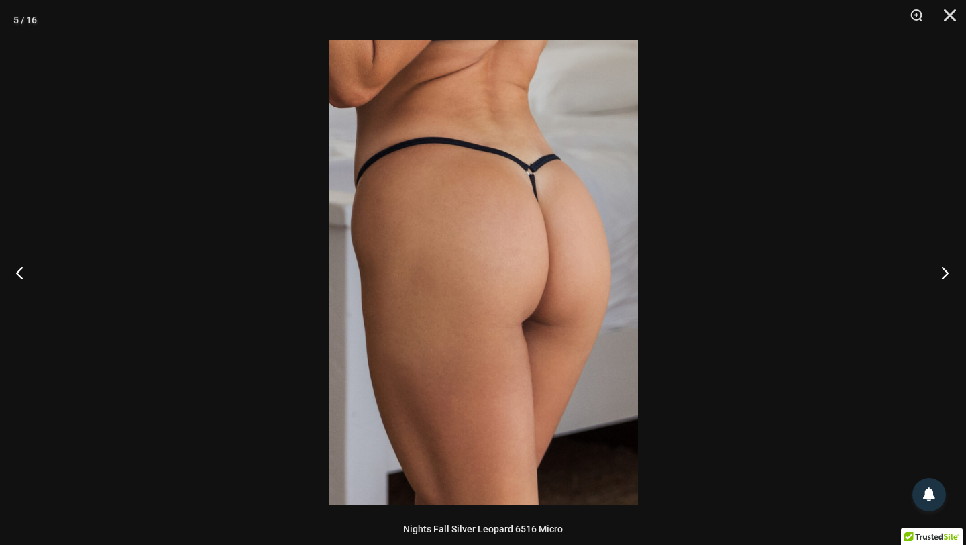
click at [946, 276] on button "Next" at bounding box center [941, 272] width 50 height 67
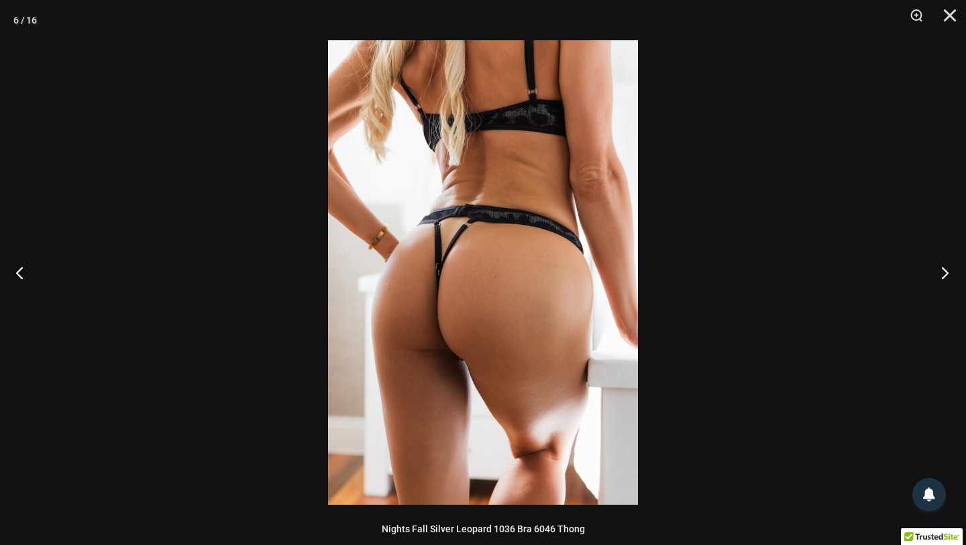
click at [946, 276] on button "Next" at bounding box center [941, 272] width 50 height 67
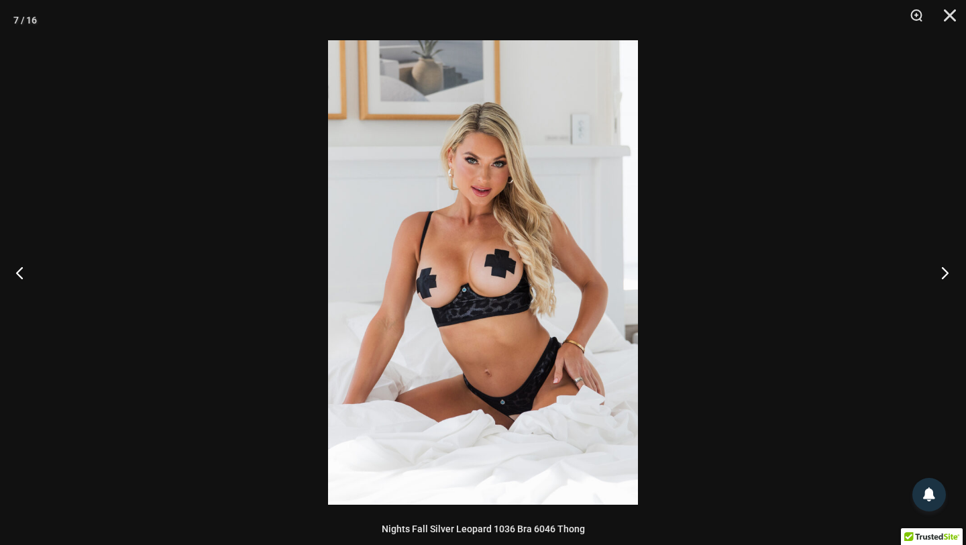
click at [946, 276] on button "Next" at bounding box center [941, 272] width 50 height 67
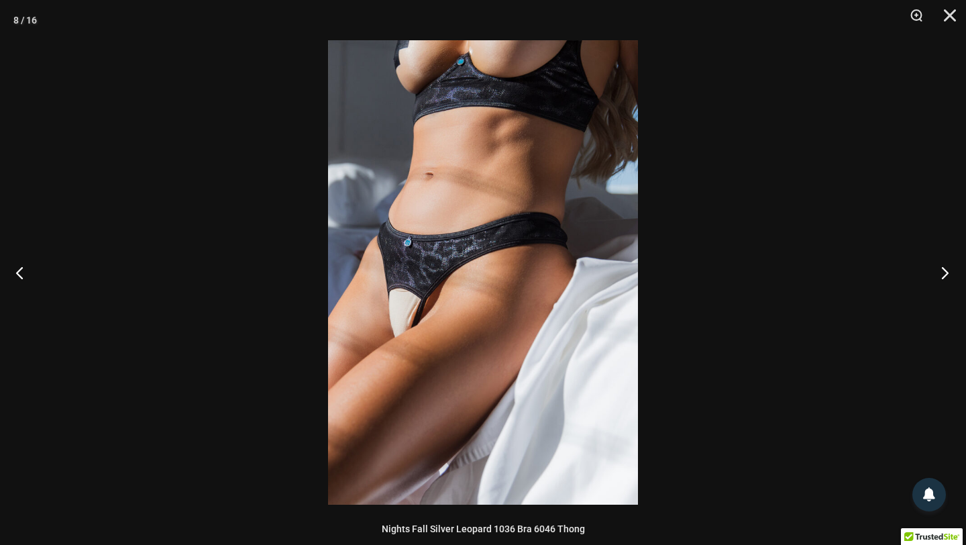
click at [937, 279] on button "Next" at bounding box center [941, 272] width 50 height 67
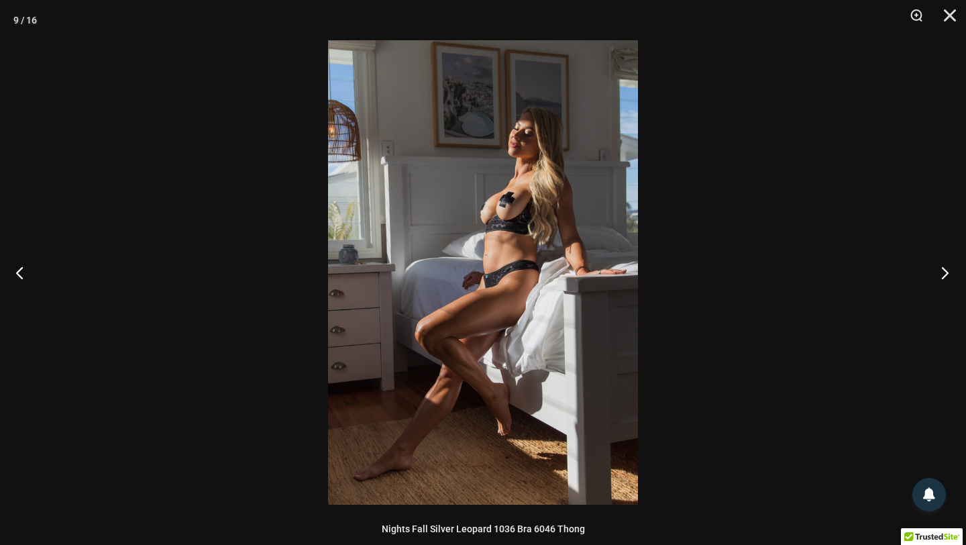
click at [937, 279] on button "Next" at bounding box center [941, 272] width 50 height 67
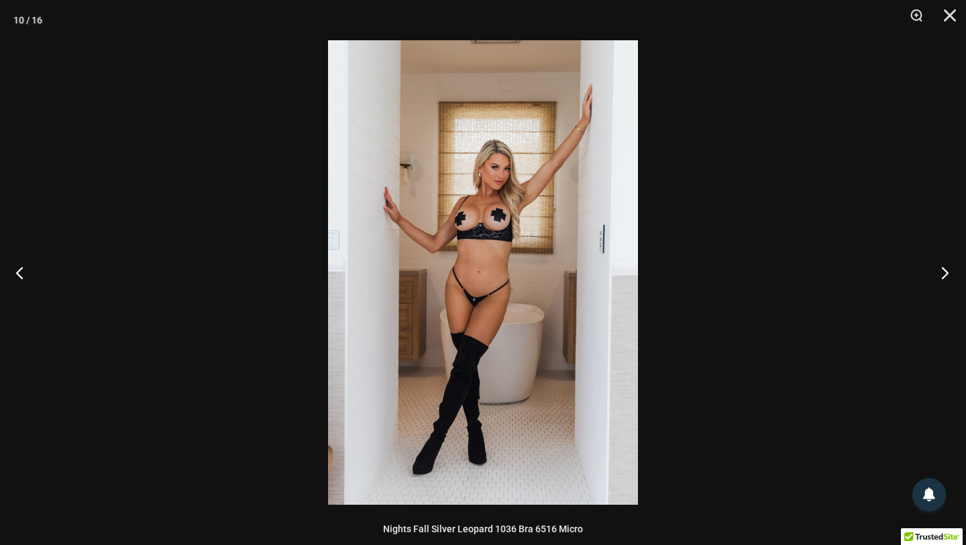
click at [937, 279] on button "Next" at bounding box center [941, 272] width 50 height 67
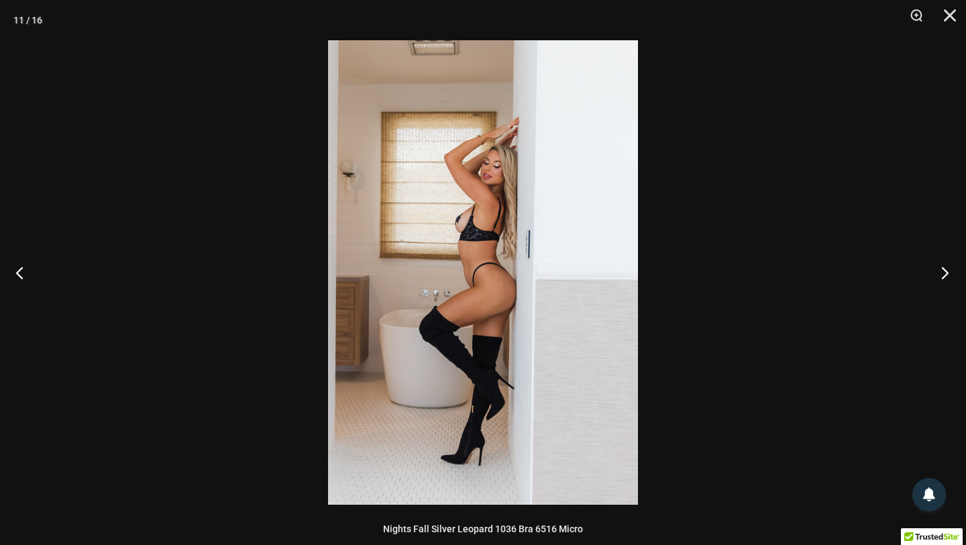
click at [937, 279] on button "Next" at bounding box center [941, 272] width 50 height 67
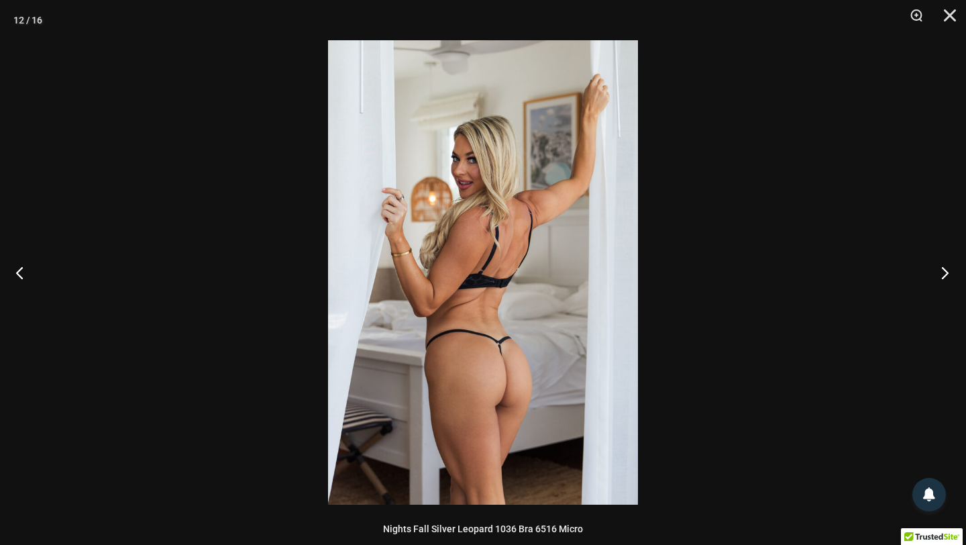
click at [937, 279] on button "Next" at bounding box center [941, 272] width 50 height 67
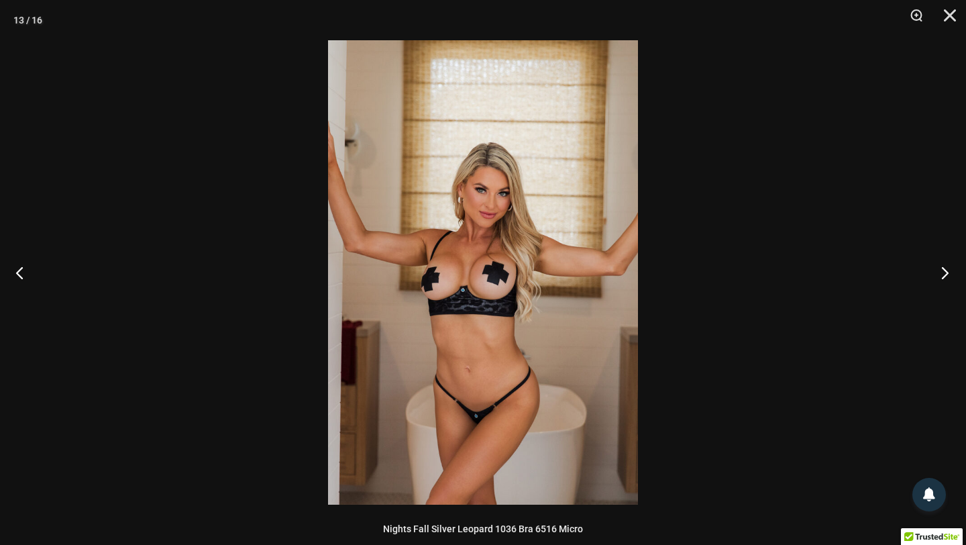
click at [937, 279] on button "Next" at bounding box center [941, 272] width 50 height 67
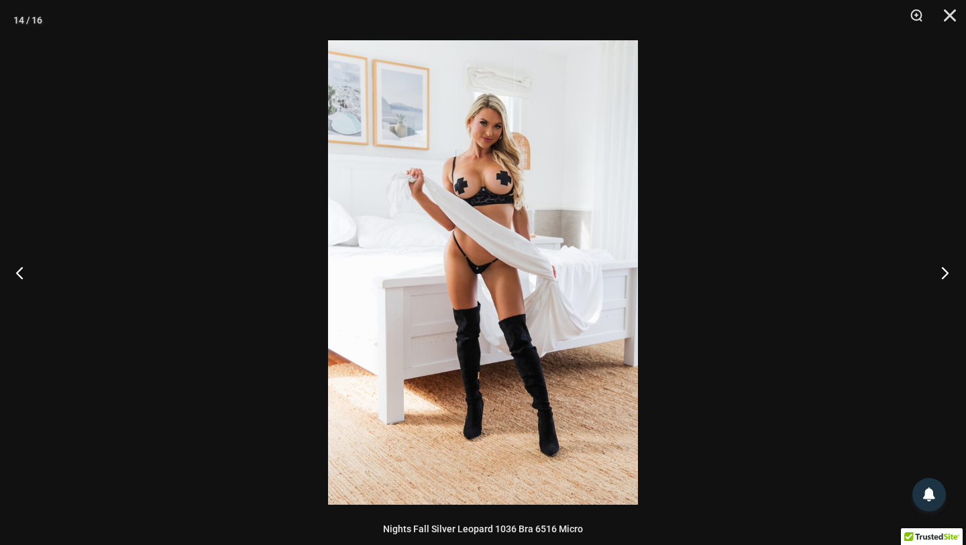
click at [937, 279] on button "Next" at bounding box center [941, 272] width 50 height 67
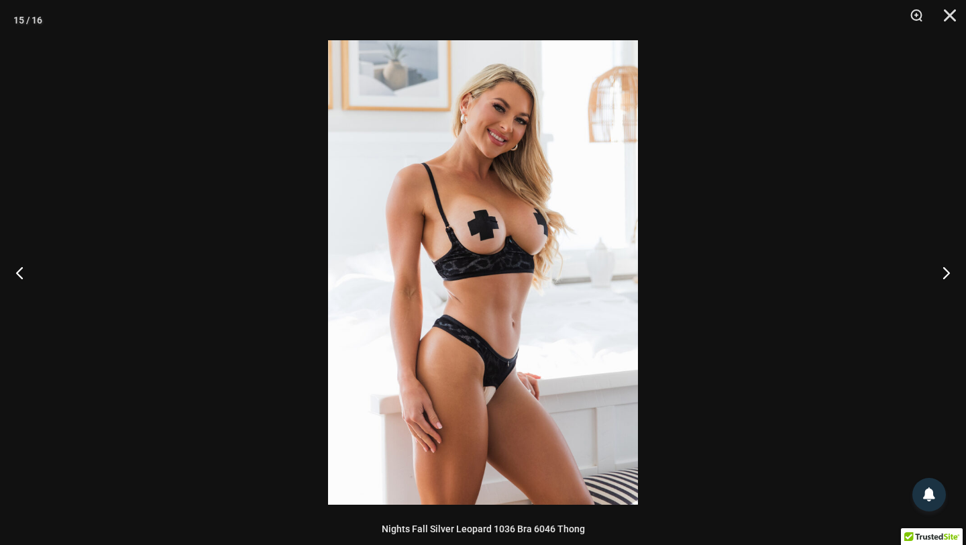
click at [523, 380] on img at bounding box center [483, 272] width 310 height 464
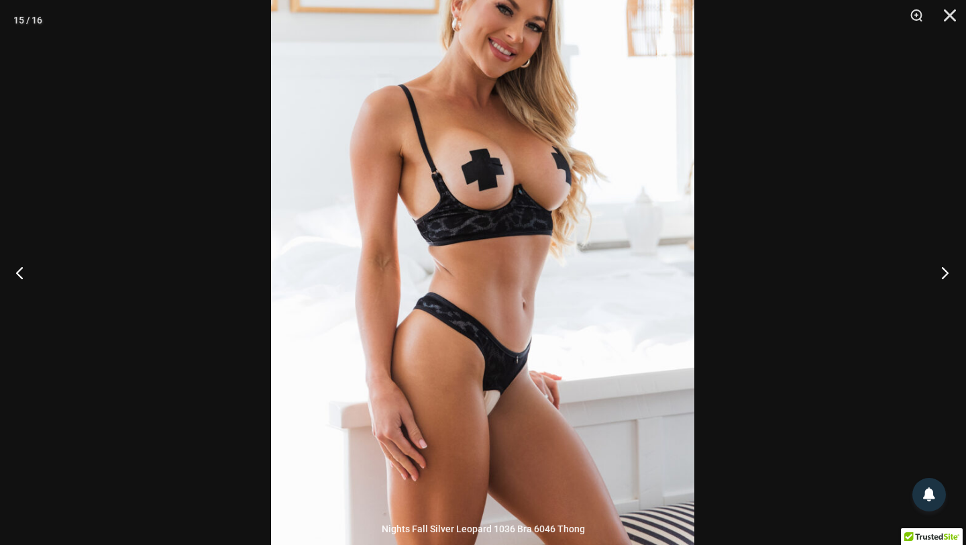
click at [952, 268] on button "Next" at bounding box center [941, 272] width 50 height 67
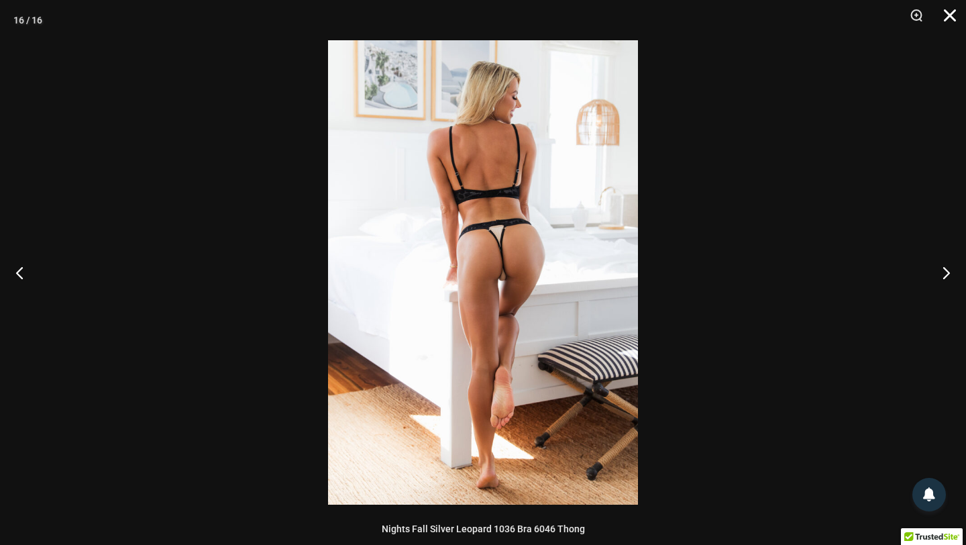
click at [948, 19] on button "Close" at bounding box center [945, 20] width 34 height 40
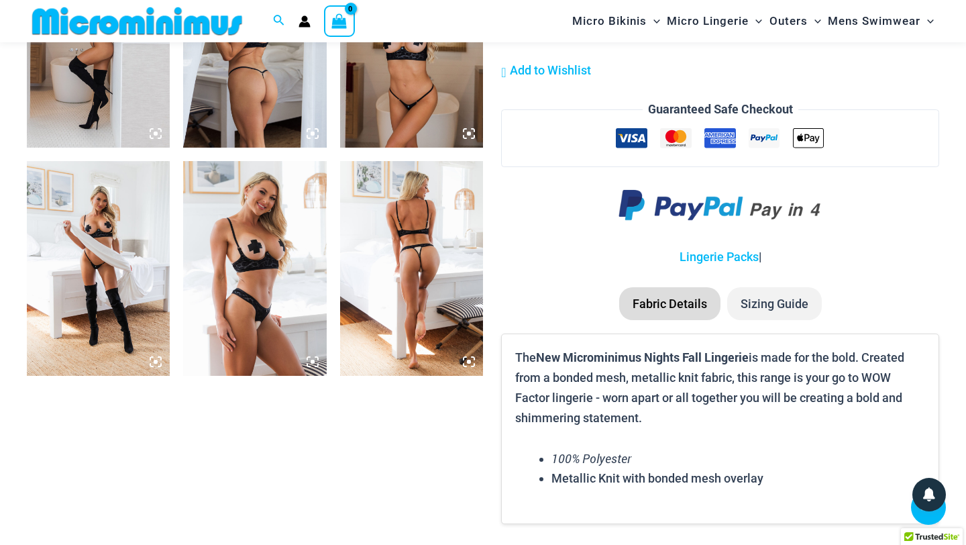
scroll to position [1572, 0]
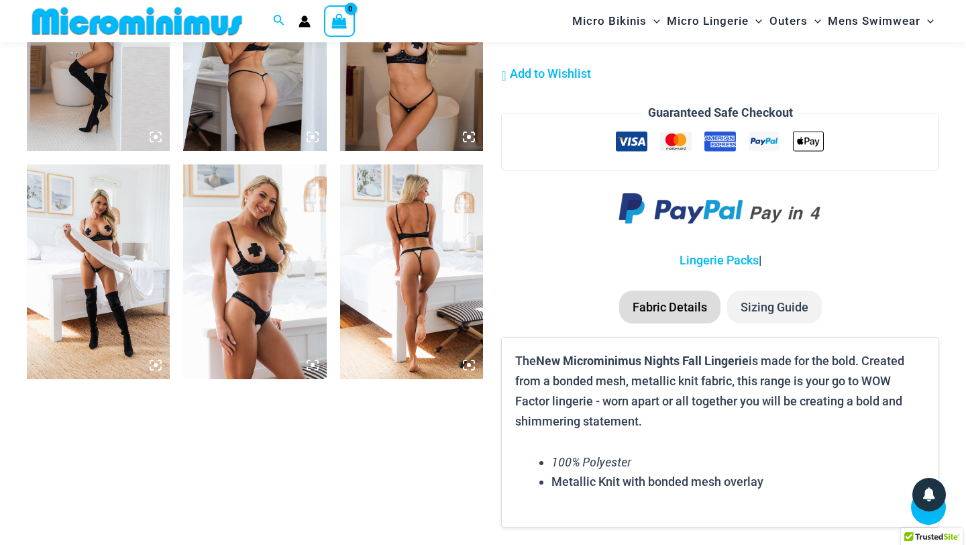
click at [423, 302] on img at bounding box center [411, 271] width 143 height 215
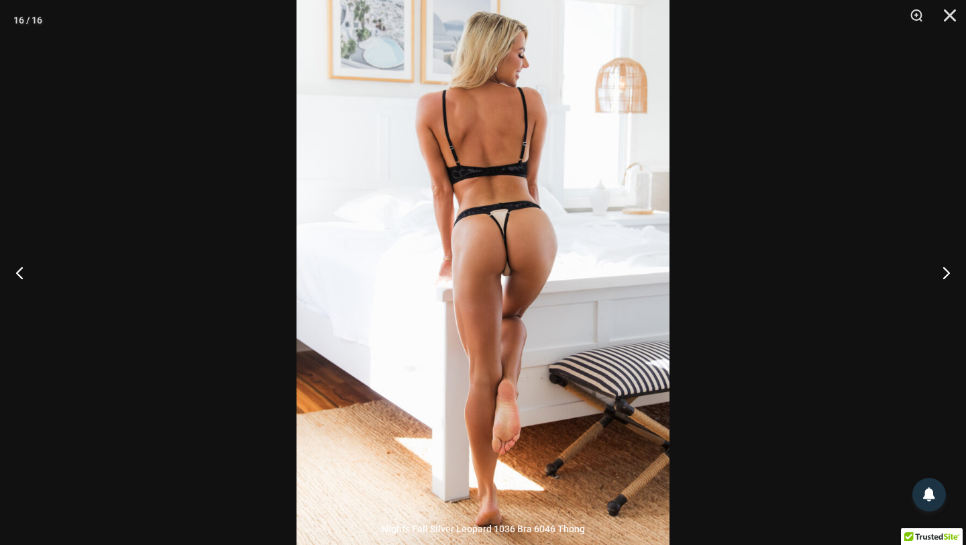
click at [486, 235] on img at bounding box center [482, 266] width 373 height 559
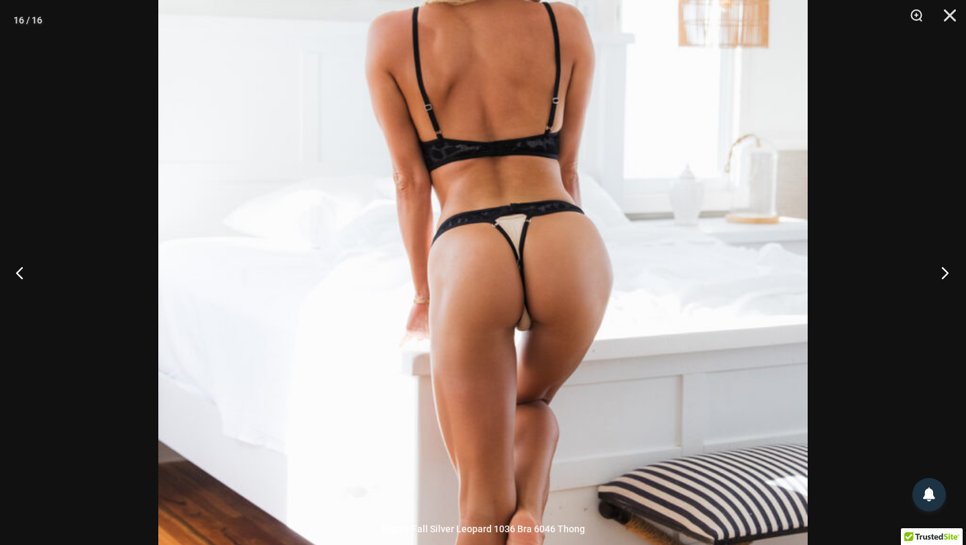
click at [950, 274] on button "Next" at bounding box center [941, 272] width 50 height 67
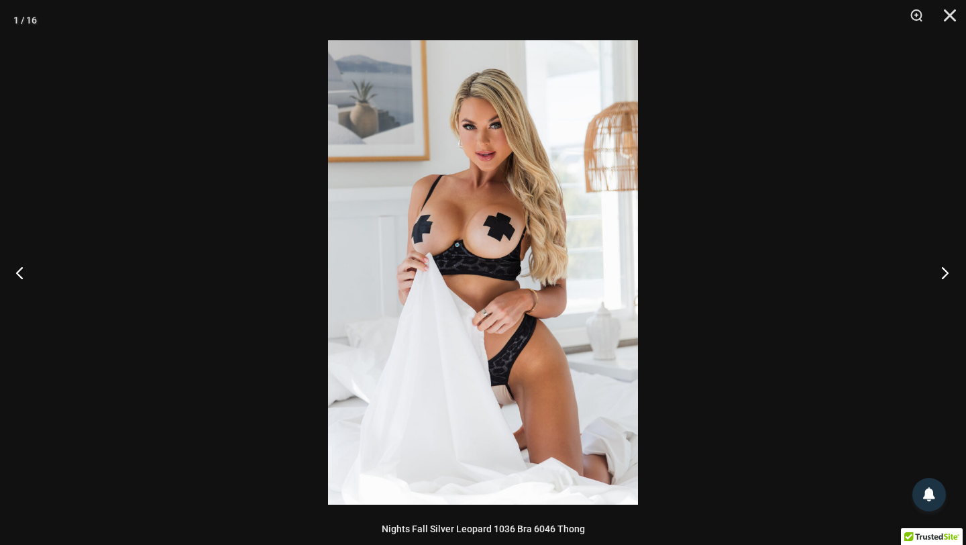
click at [950, 274] on button "Next" at bounding box center [941, 272] width 50 height 67
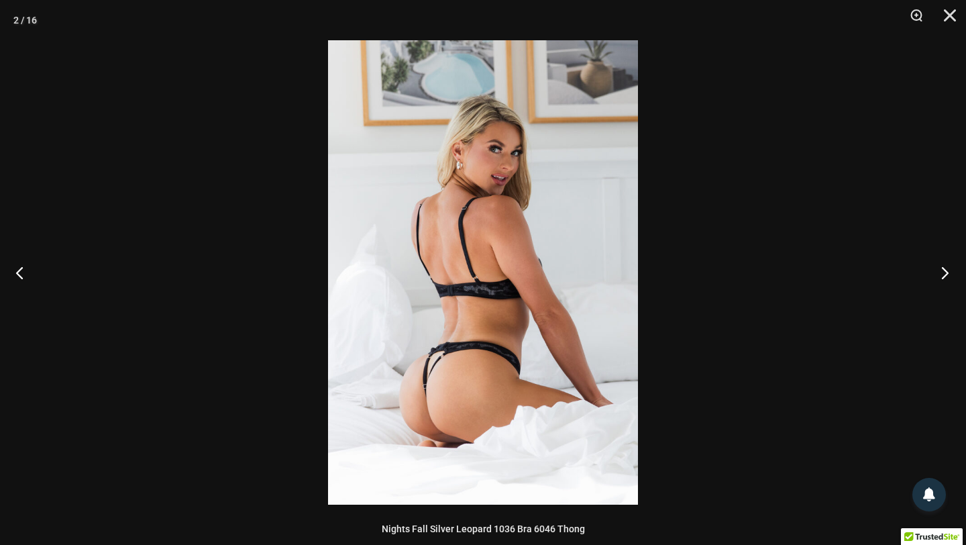
click at [950, 274] on button "Next" at bounding box center [941, 272] width 50 height 67
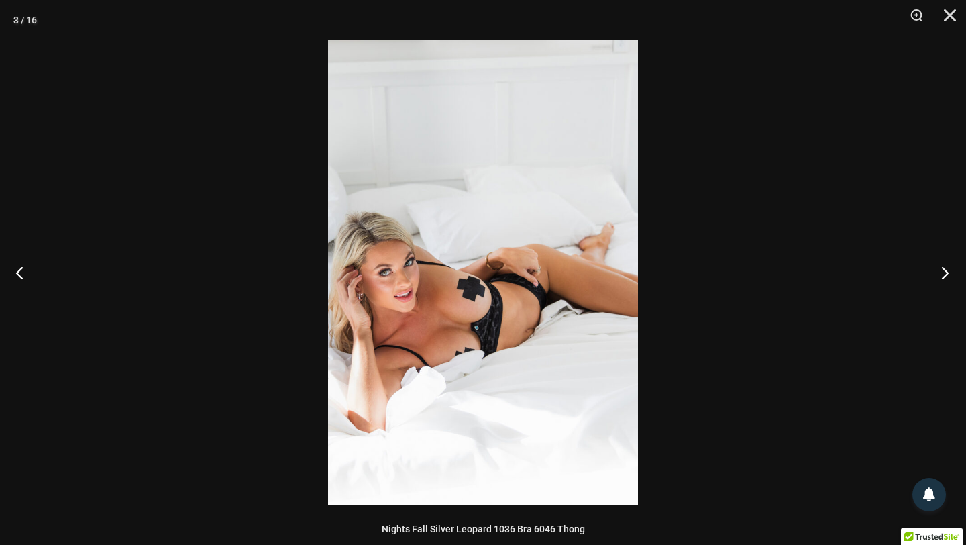
click at [950, 274] on button "Next" at bounding box center [941, 272] width 50 height 67
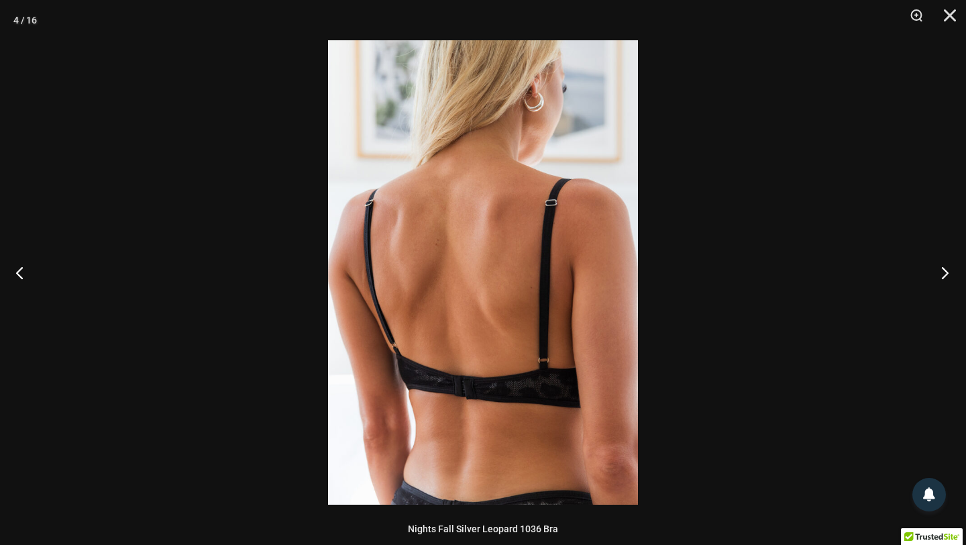
click at [950, 274] on button "Next" at bounding box center [941, 272] width 50 height 67
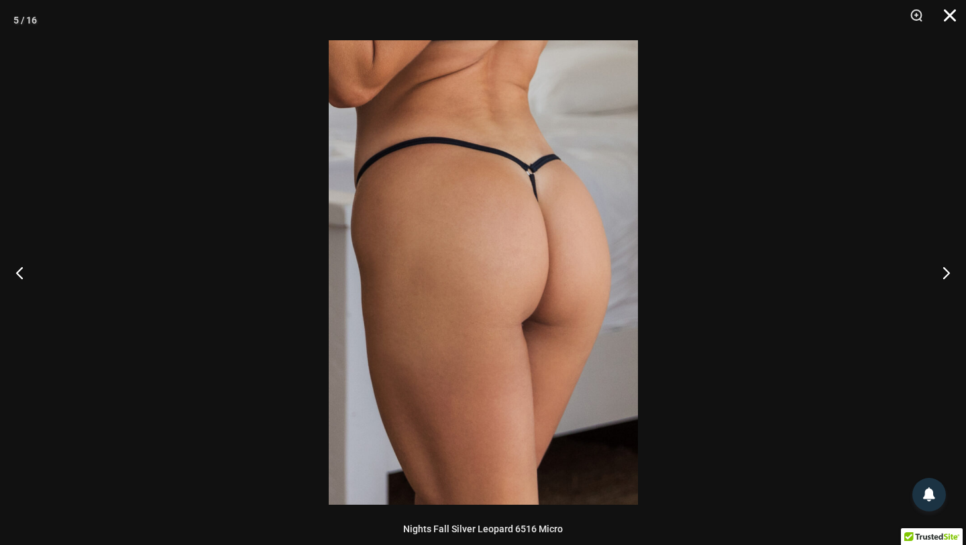
click at [948, 22] on button "Close" at bounding box center [945, 20] width 34 height 40
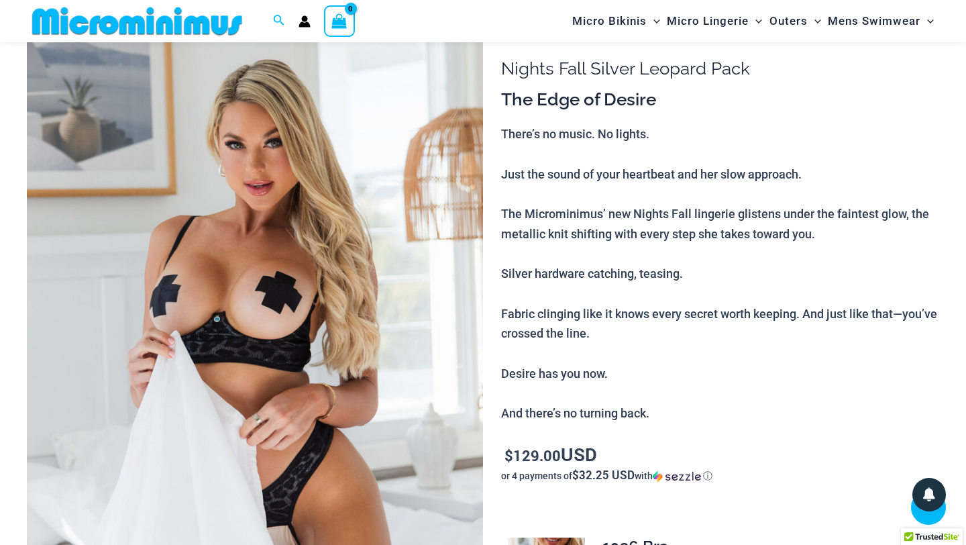
scroll to position [0, 0]
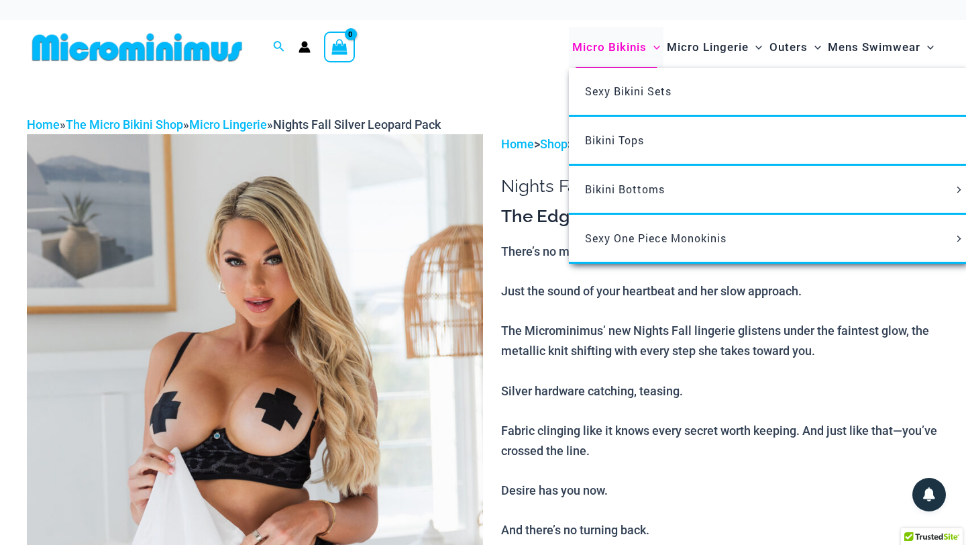
click at [572, 52] on span "Micro Bikinis" at bounding box center [609, 47] width 74 height 34
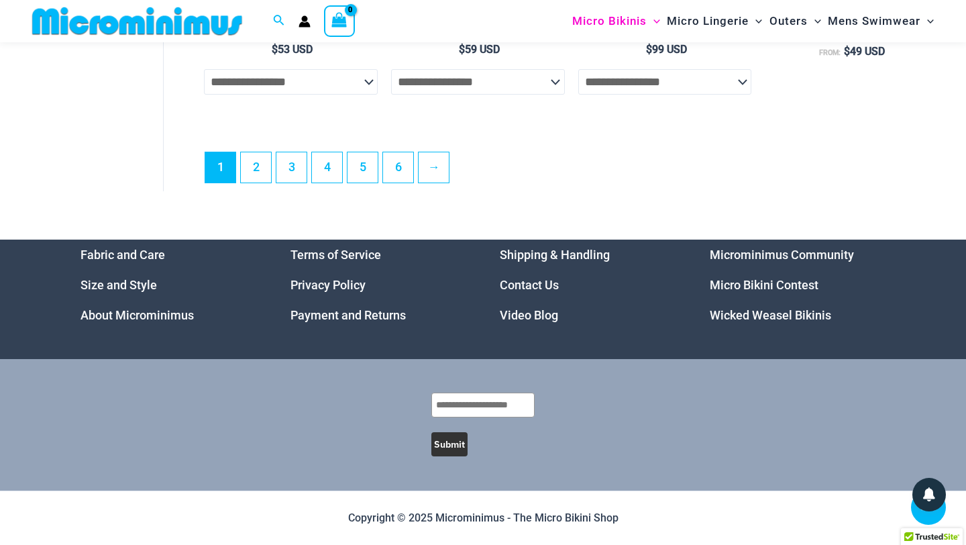
scroll to position [3924, 0]
type input "**********"
click at [775, 278] on link "Micro Bikini Contest" at bounding box center [764, 285] width 109 height 14
